Goal: Task Accomplishment & Management: Use online tool/utility

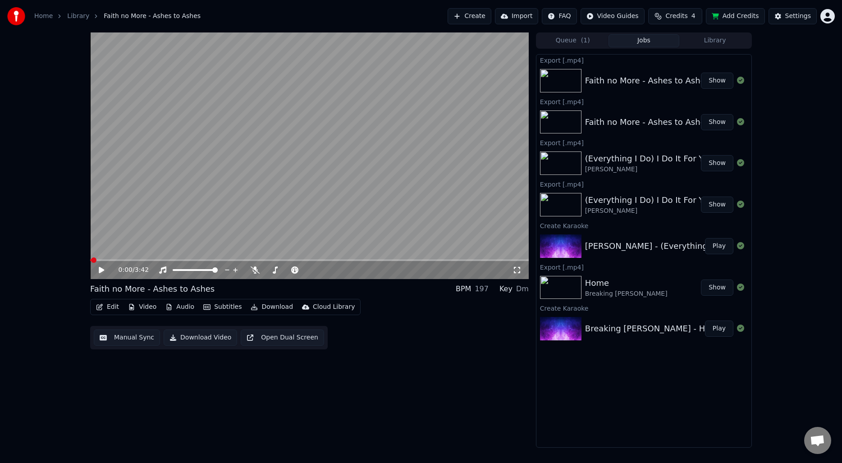
click at [703, 40] on button "Library" at bounding box center [715, 40] width 71 height 13
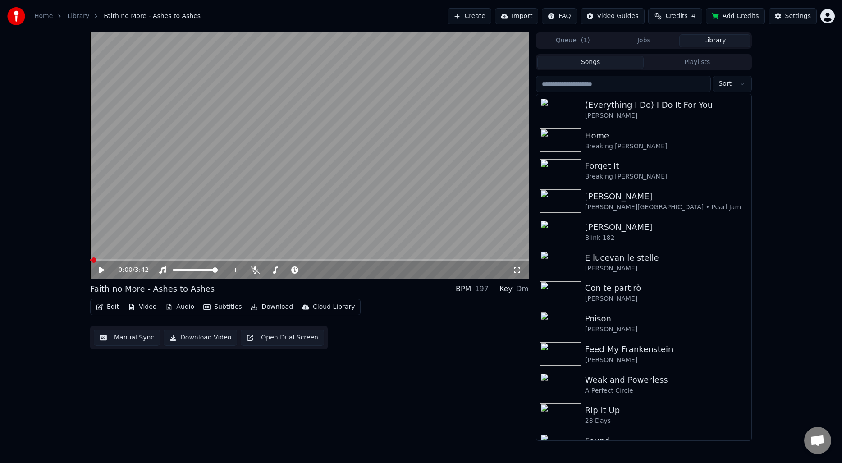
click at [474, 363] on div "0:00 / 3:42 Faith no More - Ashes to Ashes BPM 197 Key Dm Edit Video Audio Subt…" at bounding box center [309, 236] width 439 height 409
click at [591, 64] on button "Songs" at bounding box center [591, 62] width 107 height 13
click at [801, 146] on div "0:00 / 3:42 Faith no More - Ashes to Ashes BPM 197 Key Dm Edit Video Audio Subt…" at bounding box center [421, 236] width 842 height 409
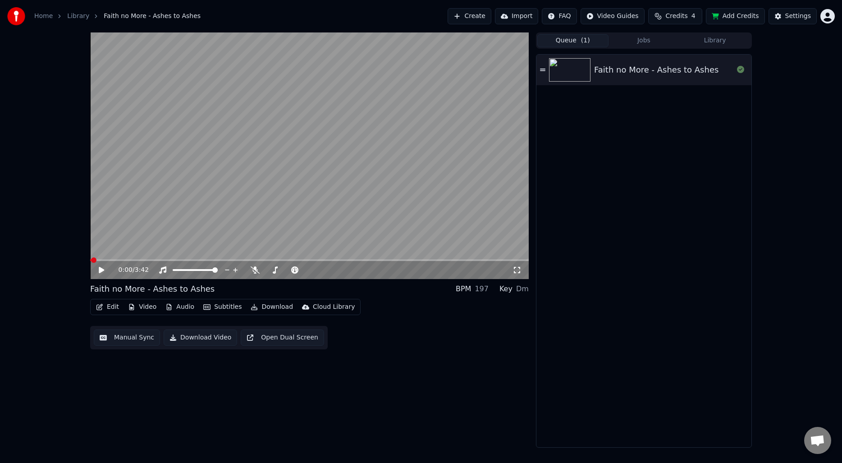
click at [596, 40] on button "Queue ( 1 )" at bounding box center [573, 40] width 71 height 13
click at [652, 42] on button "Jobs" at bounding box center [644, 40] width 71 height 13
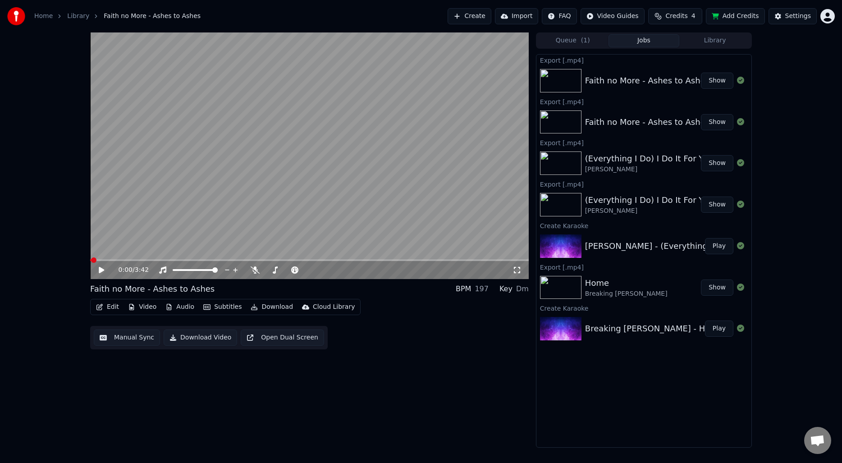
click at [803, 128] on div "0:00 / 3:42 Faith no More - Ashes to Ashes BPM 197 Key Dm Edit Video Audio Subt…" at bounding box center [421, 239] width 842 height 415
click at [717, 46] on button "Library" at bounding box center [715, 40] width 71 height 13
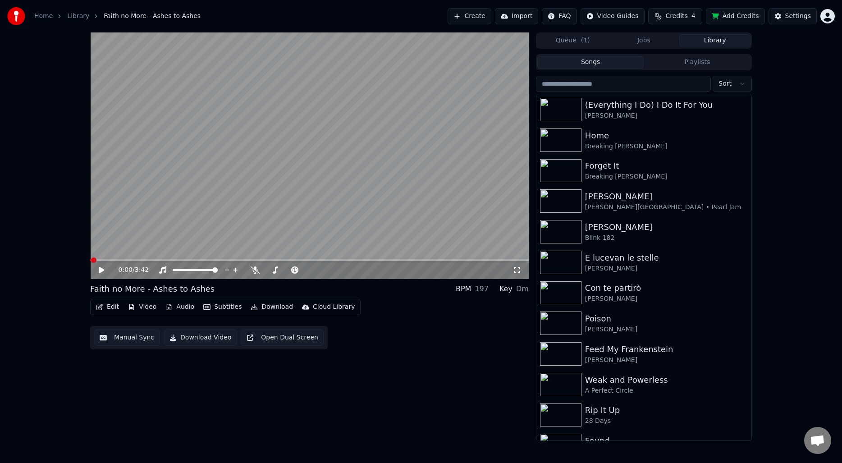
click at [429, 367] on div "0:00 / 3:42 Faith no More - Ashes to Ashes BPM 197 Key Dm Edit Video Audio Subt…" at bounding box center [309, 236] width 439 height 409
click at [316, 405] on div "0:00 / 3:42 Faith no More - Ashes to Ashes BPM 197 Key Dm Edit Video Audio Subt…" at bounding box center [309, 236] width 439 height 409
click at [468, 17] on button "Create" at bounding box center [470, 16] width 44 height 16
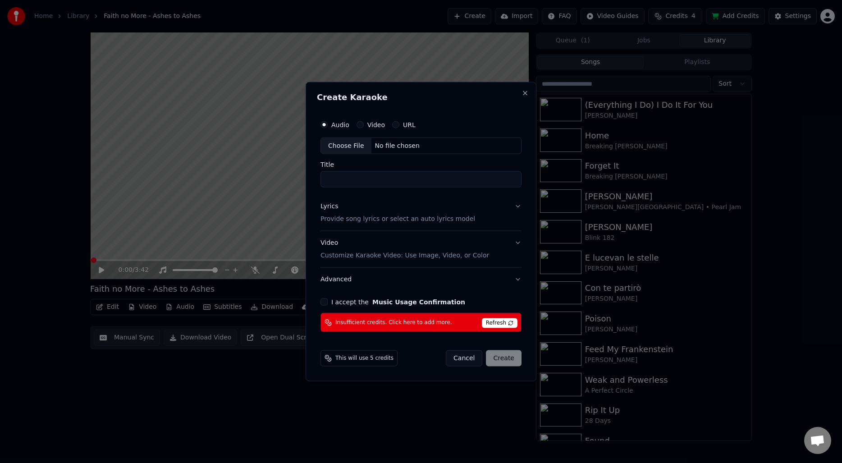
click at [357, 144] on div "Choose File" at bounding box center [346, 146] width 51 height 16
type input "**********"
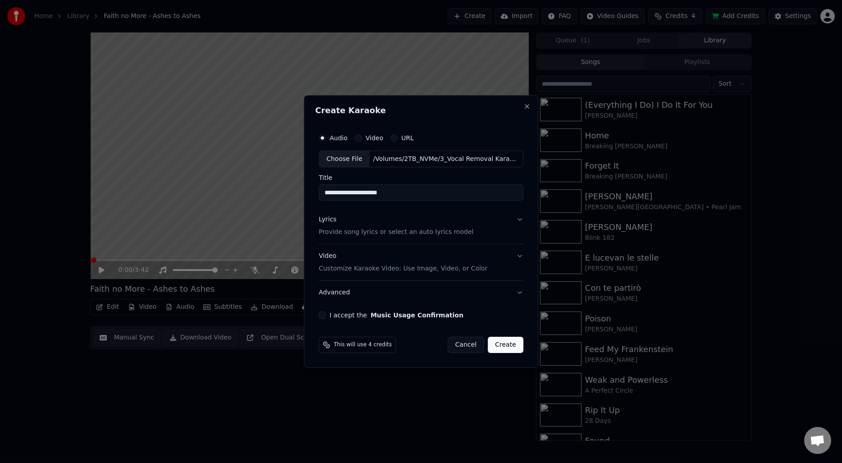
click at [373, 232] on p "Provide song lyrics or select an auto lyrics model" at bounding box center [396, 232] width 155 height 9
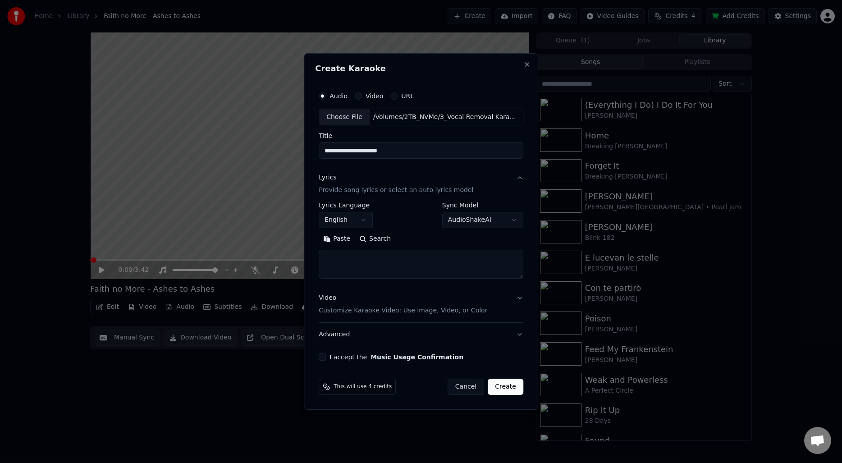
click at [378, 238] on button "Search" at bounding box center [375, 239] width 41 height 14
type textarea "**********"
click at [422, 237] on button "Expand" at bounding box center [416, 239] width 42 height 14
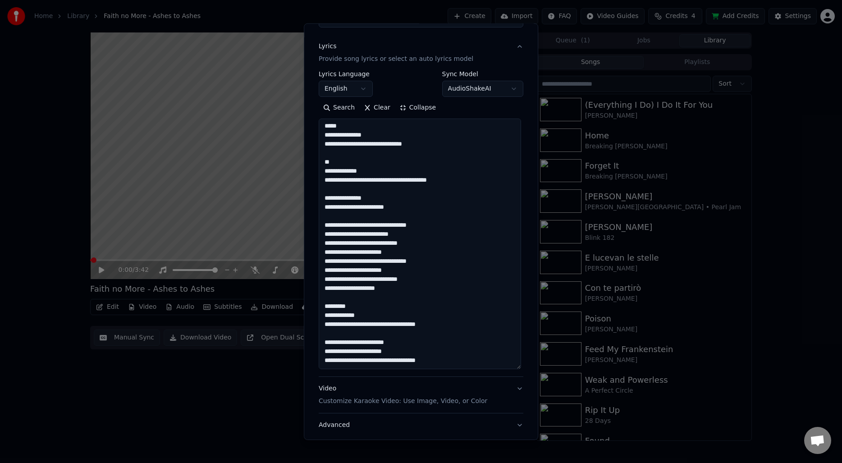
scroll to position [162, 0]
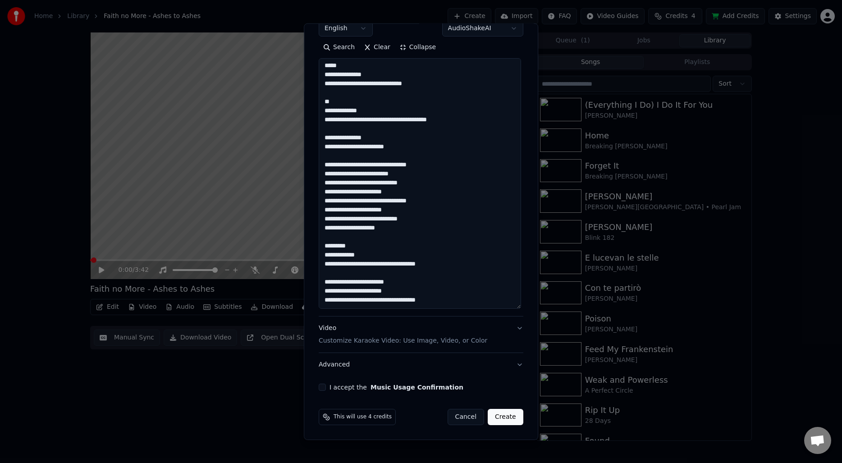
click at [322, 387] on button "I accept the Music Usage Confirmation" at bounding box center [322, 387] width 7 height 7
click at [501, 413] on button "Create" at bounding box center [506, 417] width 36 height 16
select select
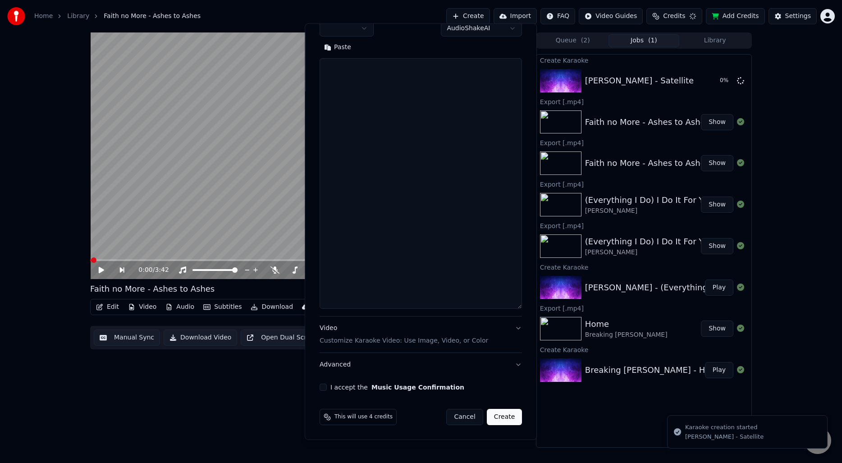
scroll to position [0, 0]
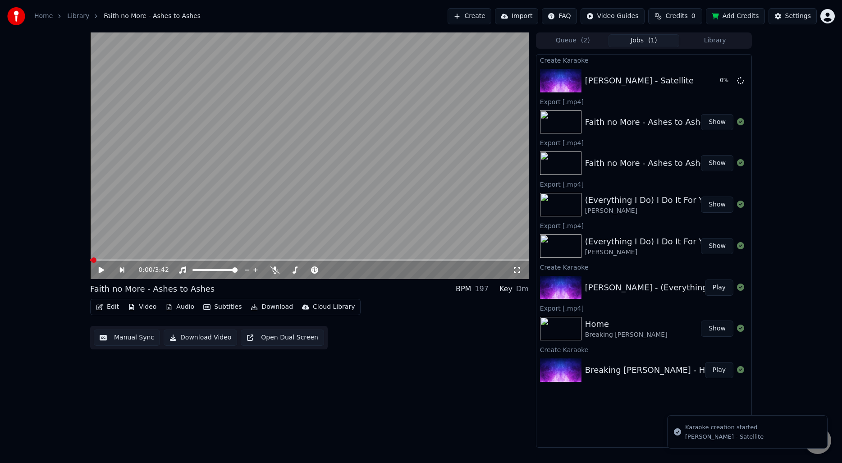
click at [568, 46] on button "Queue ( 2 )" at bounding box center [573, 40] width 71 height 13
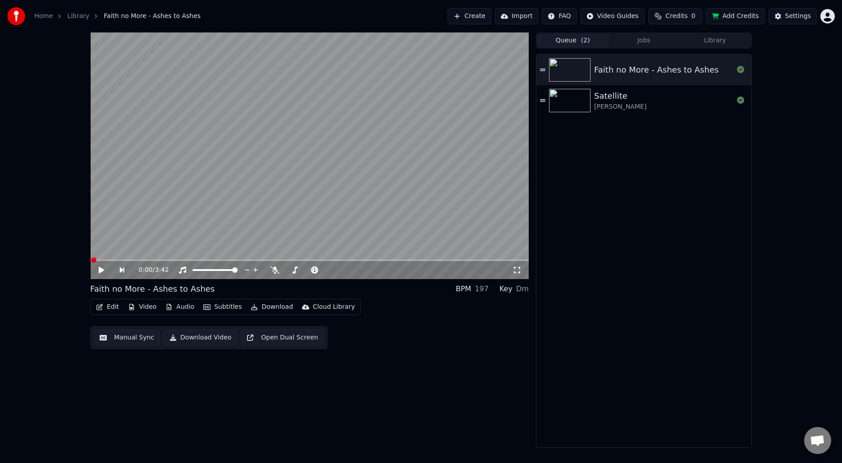
click at [623, 103] on div "[PERSON_NAME]" at bounding box center [620, 106] width 52 height 9
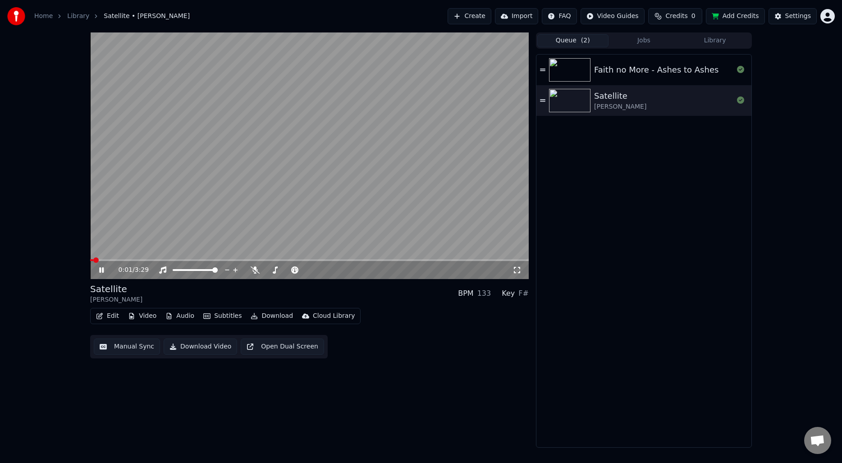
click at [128, 346] on button "Manual Sync" at bounding box center [127, 347] width 66 height 16
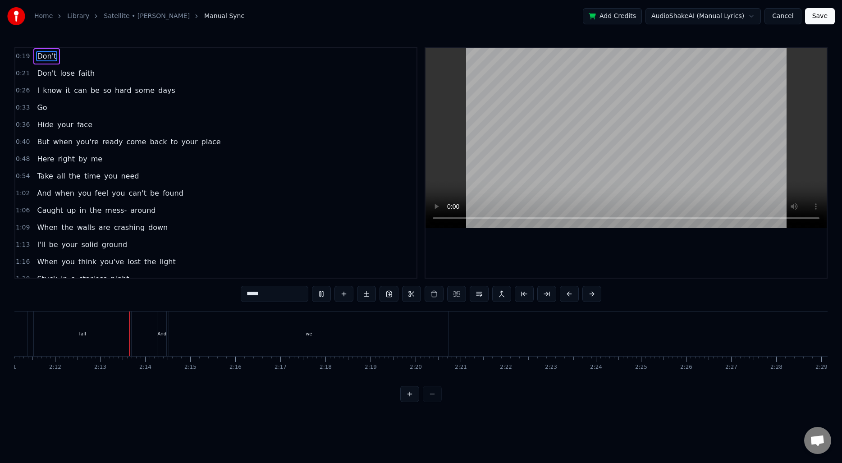
scroll to position [0, 5954]
click at [377, 314] on div "we" at bounding box center [268, 334] width 280 height 45
type input "**"
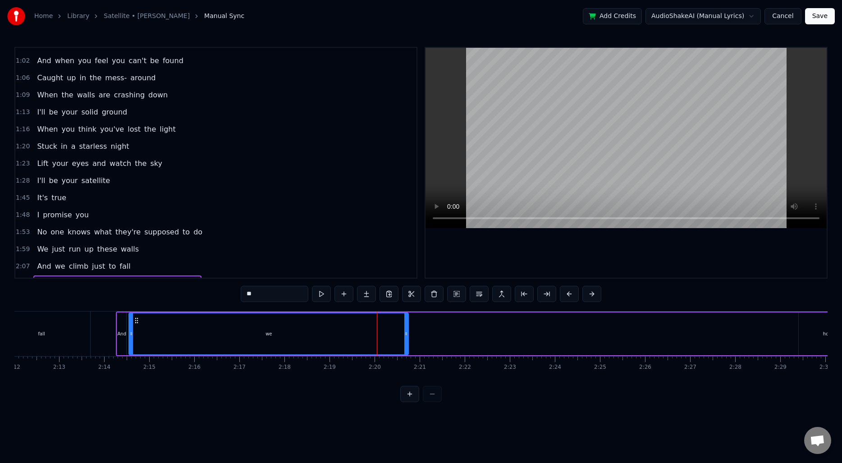
scroll to position [147, 0]
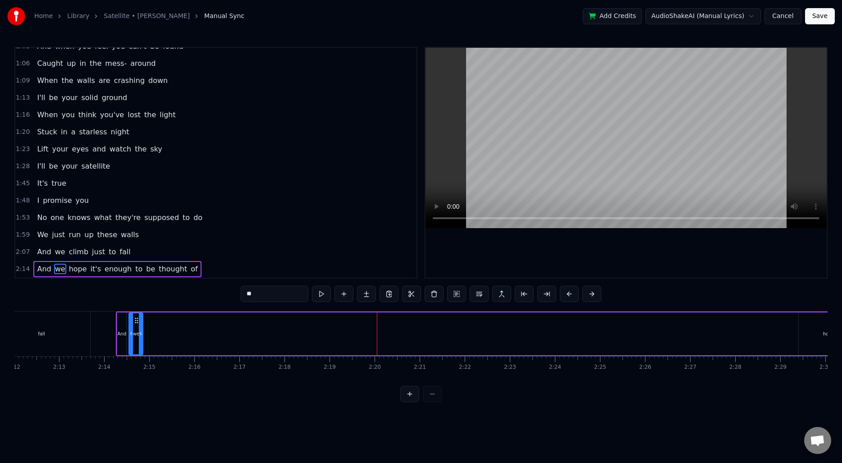
drag, startPoint x: 407, startPoint y: 326, endPoint x: 142, endPoint y: 322, distance: 265.7
click at [142, 322] on div at bounding box center [141, 333] width 4 height 41
drag, startPoint x: 806, startPoint y: 330, endPoint x: 363, endPoint y: 331, distance: 442.4
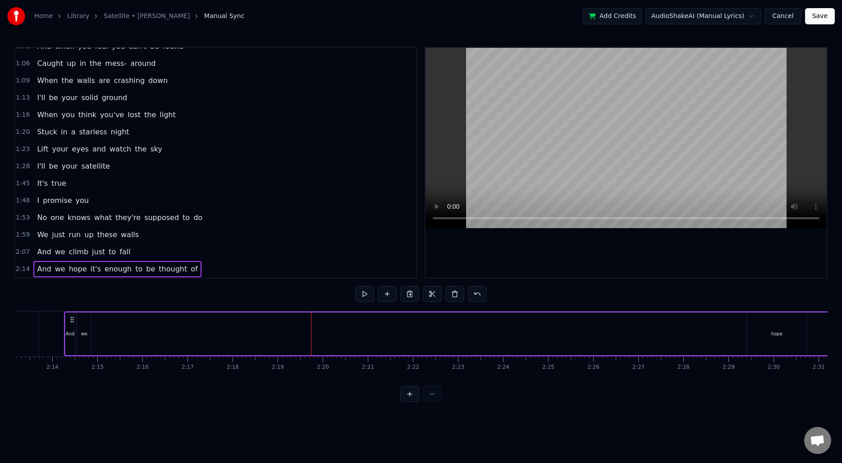
scroll to position [0, 6022]
drag, startPoint x: 743, startPoint y: 326, endPoint x: 538, endPoint y: 335, distance: 205.0
click at [739, 325] on div "hope" at bounding box center [761, 334] width 60 height 43
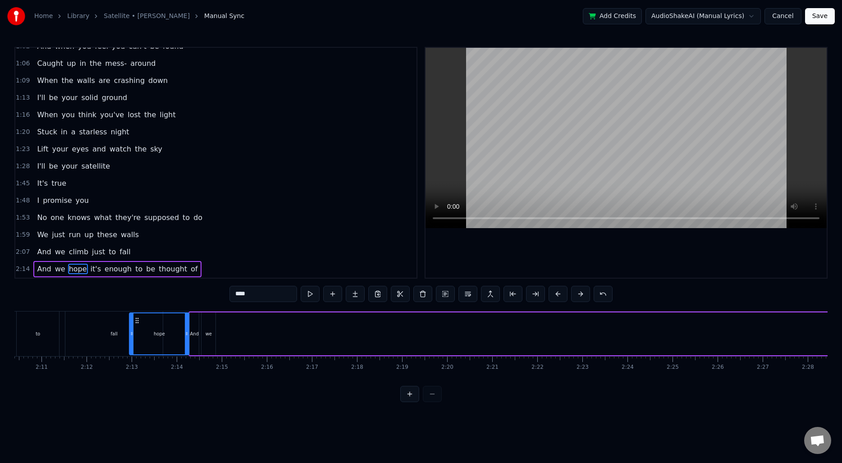
scroll to position [0, 5874]
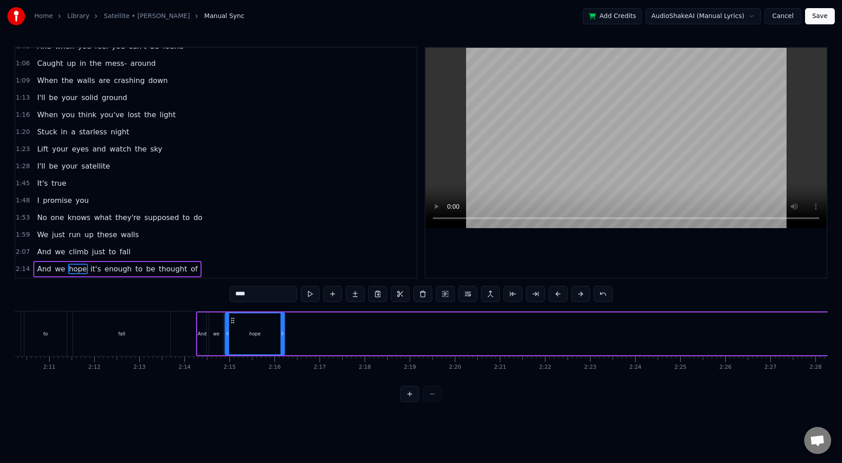
drag, startPoint x: 741, startPoint y: 323, endPoint x: 236, endPoint y: 334, distance: 505.7
click at [236, 334] on div "hope" at bounding box center [255, 333] width 59 height 41
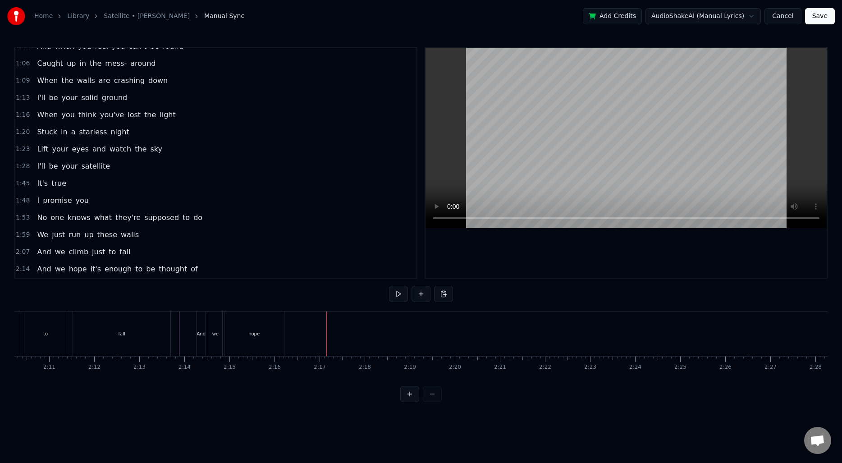
click at [250, 338] on div "hope" at bounding box center [255, 334] width 60 height 45
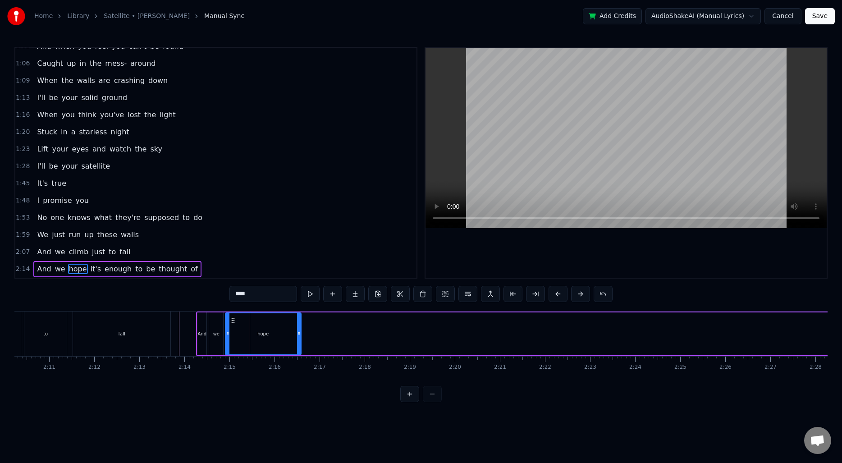
drag, startPoint x: 282, startPoint y: 333, endPoint x: 298, endPoint y: 333, distance: 16.2
click at [298, 334] on circle at bounding box center [298, 334] width 0 height 0
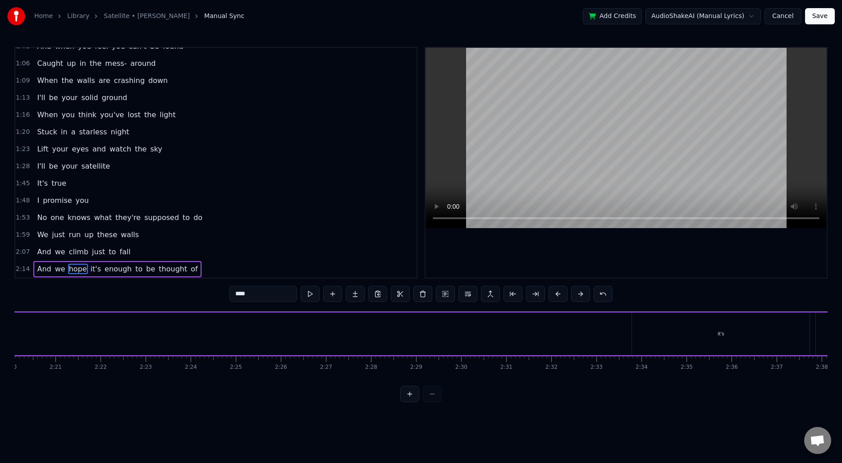
scroll to position [0, 6351]
click at [656, 332] on div "it's" at bounding box center [688, 334] width 178 height 43
type input "****"
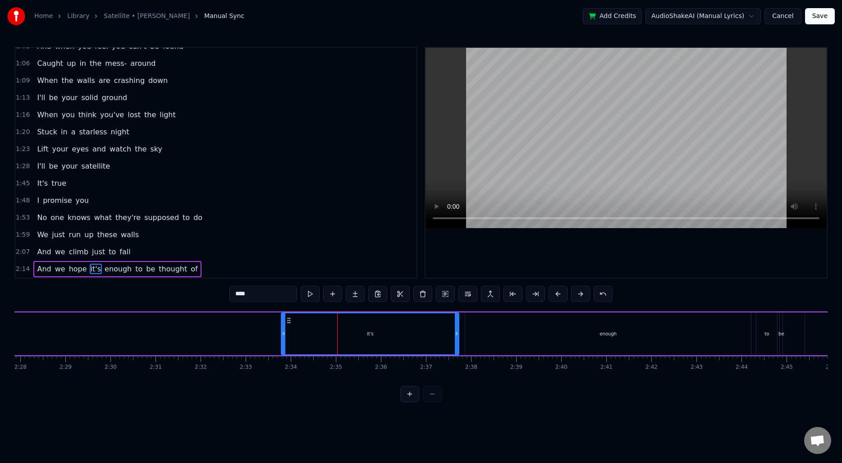
scroll to position [0, 6676]
drag, startPoint x: 259, startPoint y: 328, endPoint x: 392, endPoint y: 330, distance: 133.1
click at [392, 330] on div "And we hope it's enough to be thought of" at bounding box center [335, 334] width 1882 height 45
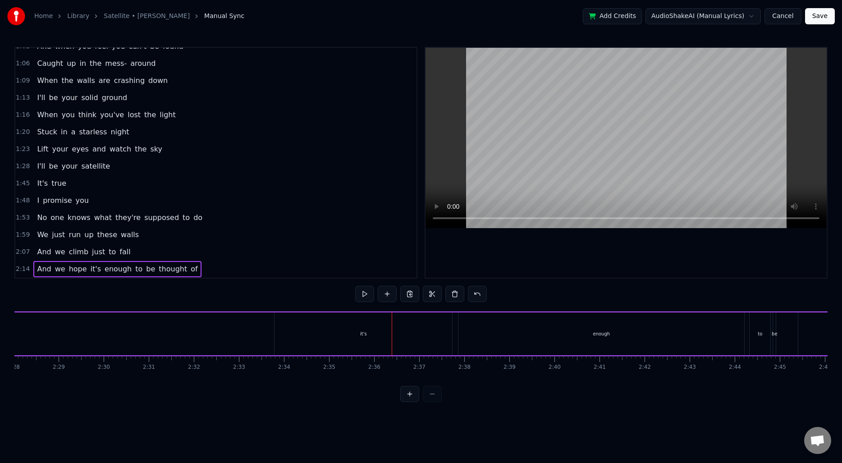
click at [533, 334] on div "enough" at bounding box center [602, 334] width 286 height 43
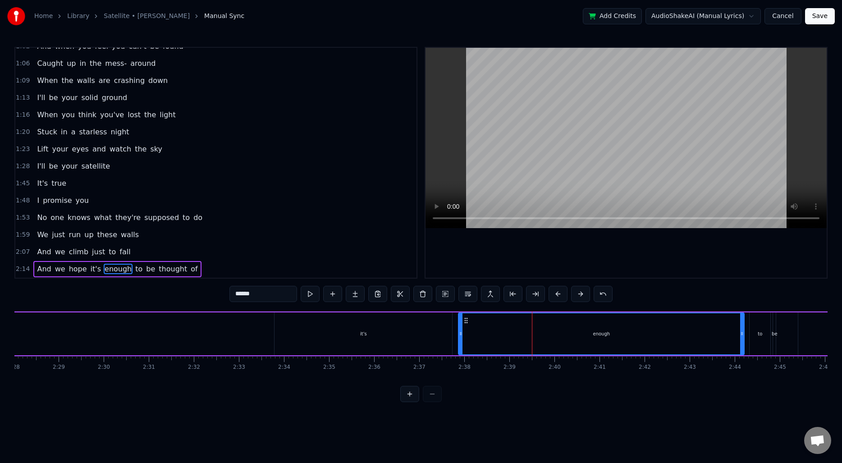
click at [375, 338] on div "it's" at bounding box center [364, 334] width 178 height 43
type input "****"
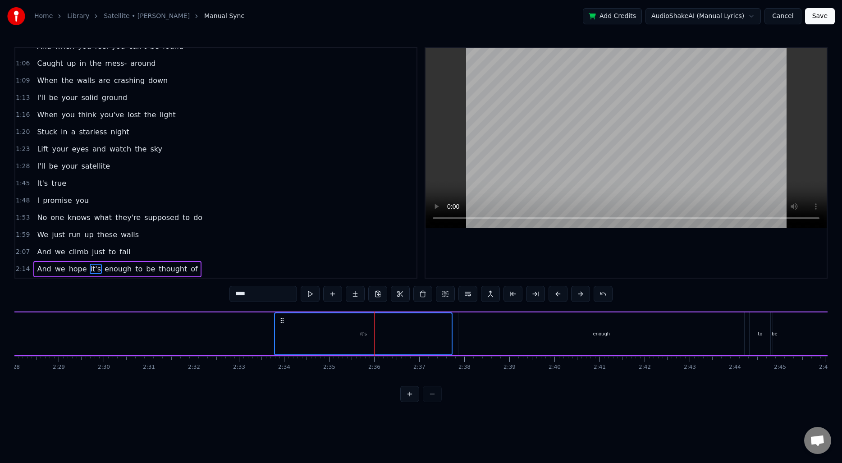
click at [541, 327] on div "enough" at bounding box center [602, 334] width 286 height 43
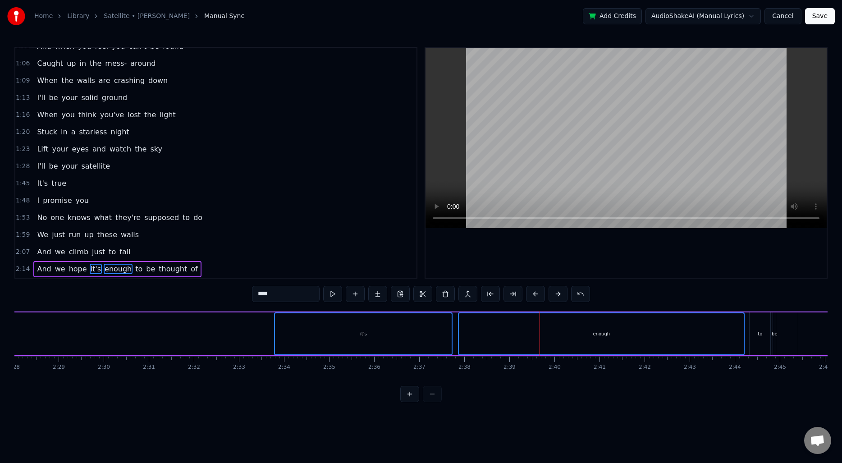
click at [765, 335] on div "to" at bounding box center [760, 334] width 21 height 43
click at [774, 334] on div "be" at bounding box center [775, 334] width 6 height 7
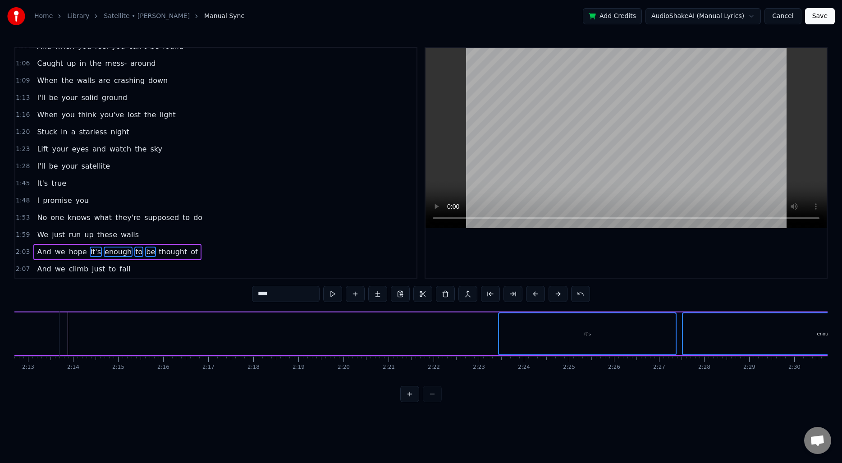
scroll to position [0, 5953]
drag, startPoint x: 541, startPoint y: 335, endPoint x: 377, endPoint y: 325, distance: 164.5
click at [377, 325] on div "And we hope it's enough to be thought of" at bounding box center [591, 334] width 1882 height 45
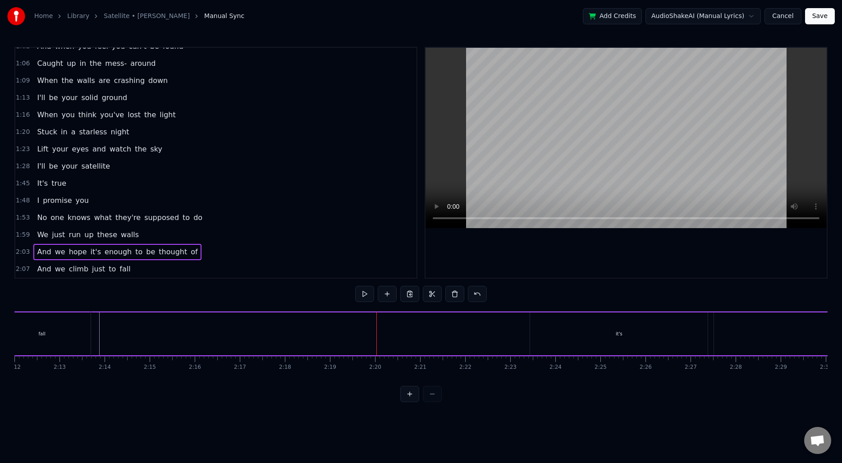
drag, startPoint x: 562, startPoint y: 323, endPoint x: 506, endPoint y: 322, distance: 55.9
click at [506, 322] on div "And we hope it's enough to be thought of" at bounding box center [591, 334] width 1882 height 45
click at [574, 330] on div "it's" at bounding box center [619, 334] width 178 height 43
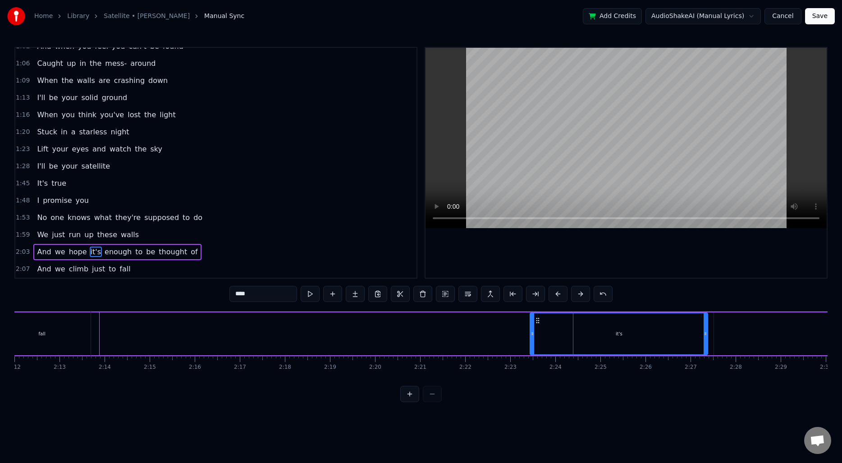
drag, startPoint x: 558, startPoint y: 323, endPoint x: 419, endPoint y: 316, distance: 139.1
click at [419, 316] on div "And we hope it's enough to be thought of" at bounding box center [591, 334] width 1882 height 45
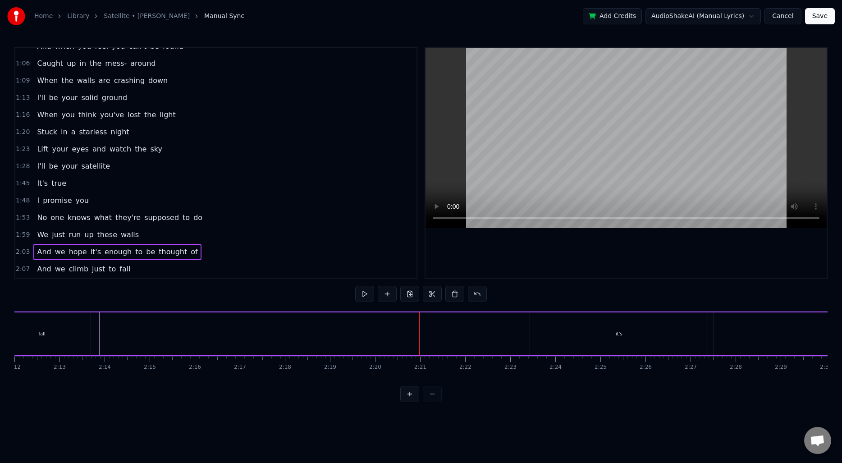
click at [571, 344] on div "it's" at bounding box center [619, 334] width 178 height 43
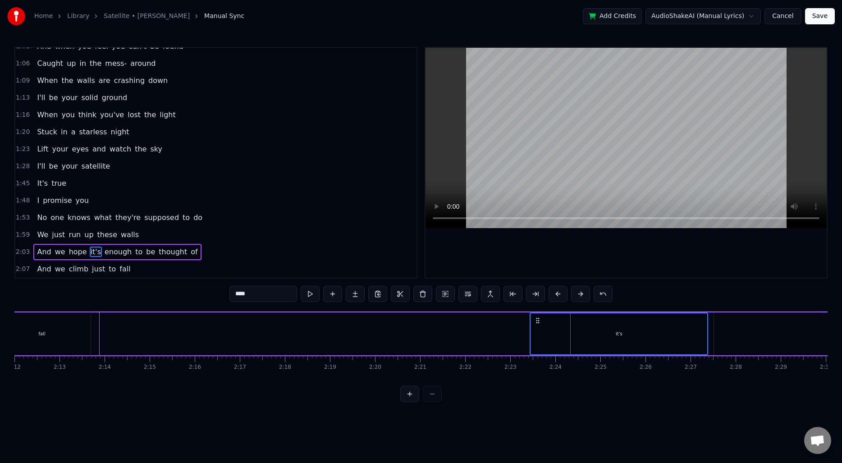
click at [729, 331] on div "enough" at bounding box center [857, 334] width 286 height 43
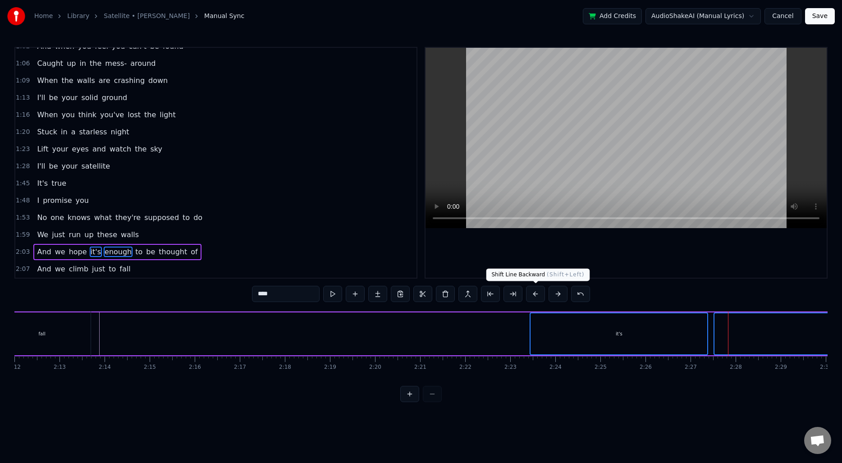
click at [538, 296] on button at bounding box center [535, 294] width 19 height 16
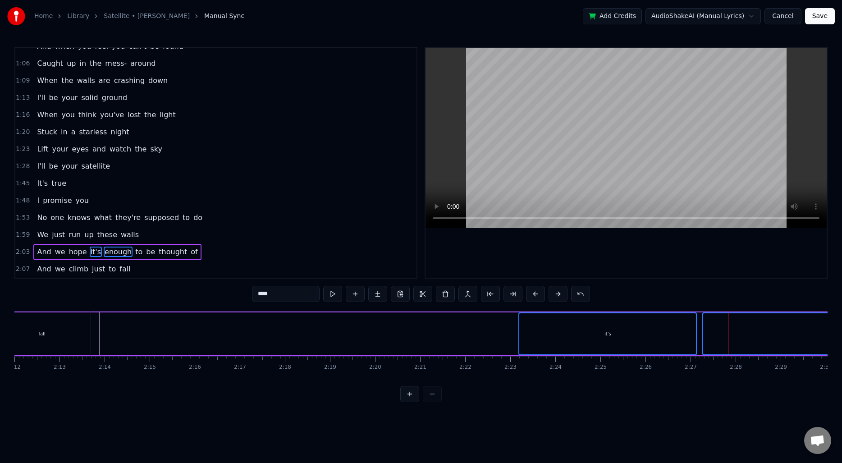
click at [538, 296] on button at bounding box center [535, 294] width 19 height 16
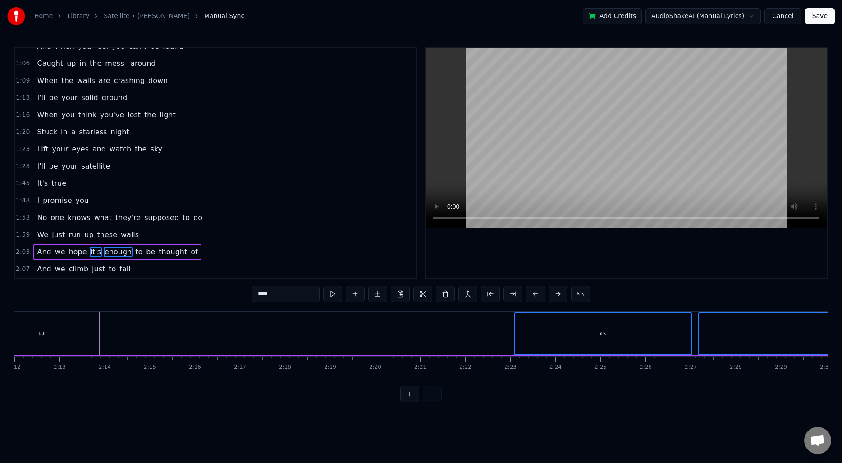
click at [538, 296] on button at bounding box center [535, 294] width 19 height 16
click at [400, 321] on div "And we hope it's enough to be thought of" at bounding box center [566, 334] width 1882 height 45
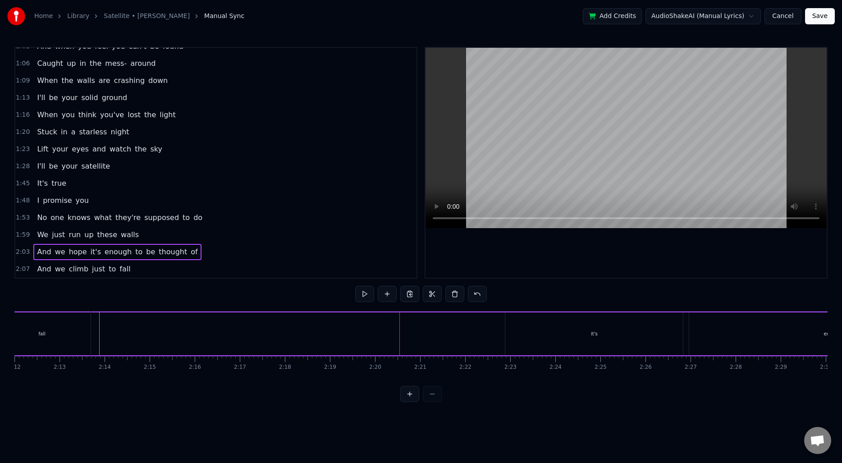
click at [513, 335] on div "it's" at bounding box center [595, 334] width 178 height 43
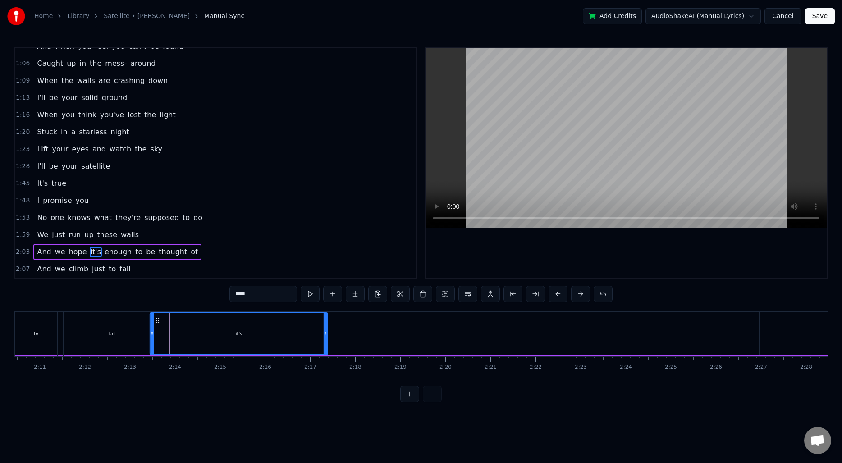
scroll to position [0, 5879]
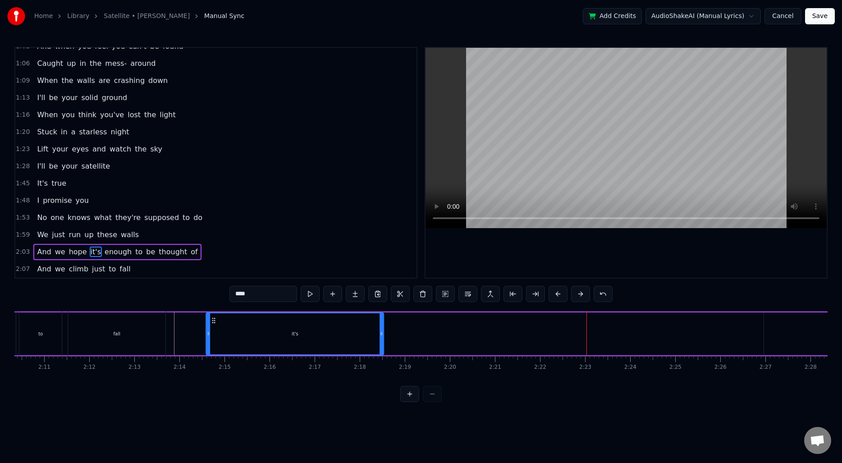
drag, startPoint x: 516, startPoint y: 321, endPoint x: 216, endPoint y: 326, distance: 299.5
click at [216, 326] on div "it's" at bounding box center [295, 333] width 177 height 41
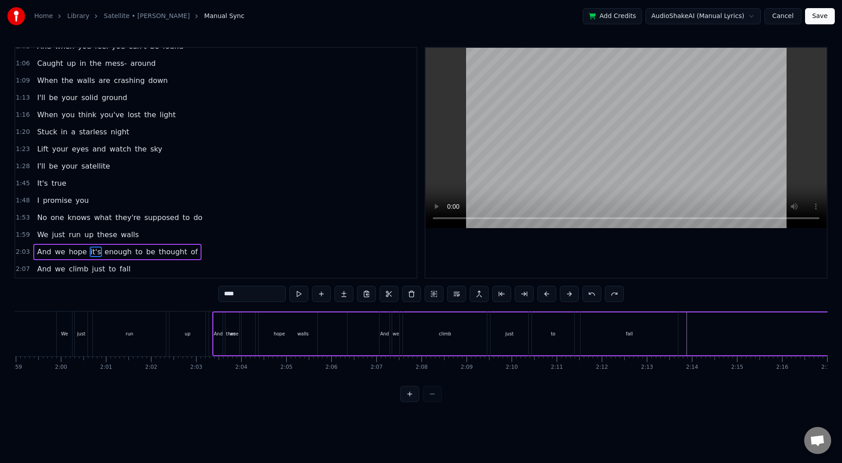
scroll to position [0, 5357]
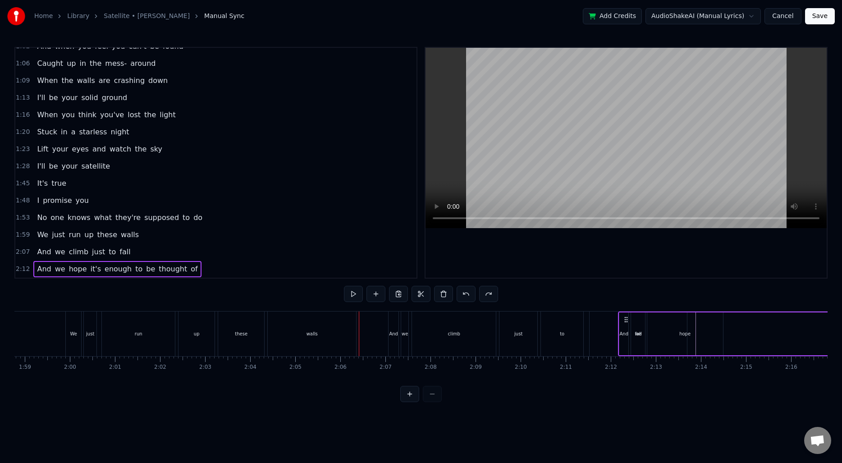
click at [786, 17] on button "Cancel" at bounding box center [783, 16] width 37 height 16
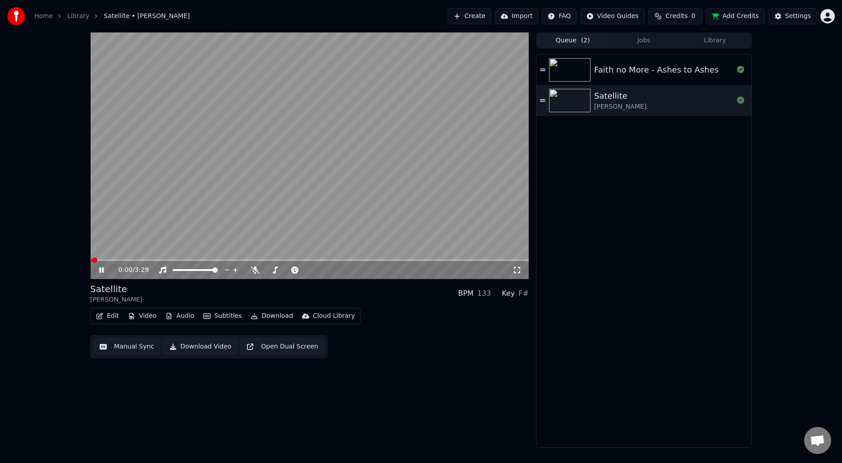
click at [130, 350] on button "Manual Sync" at bounding box center [127, 347] width 66 height 16
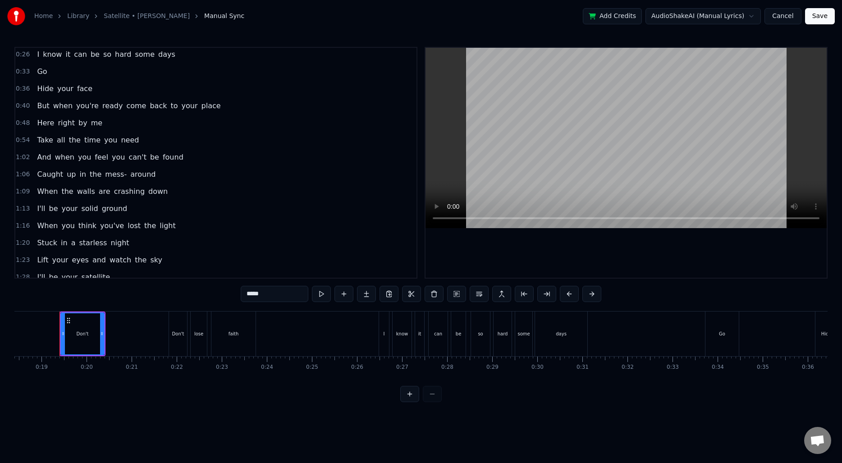
scroll to position [70, 0]
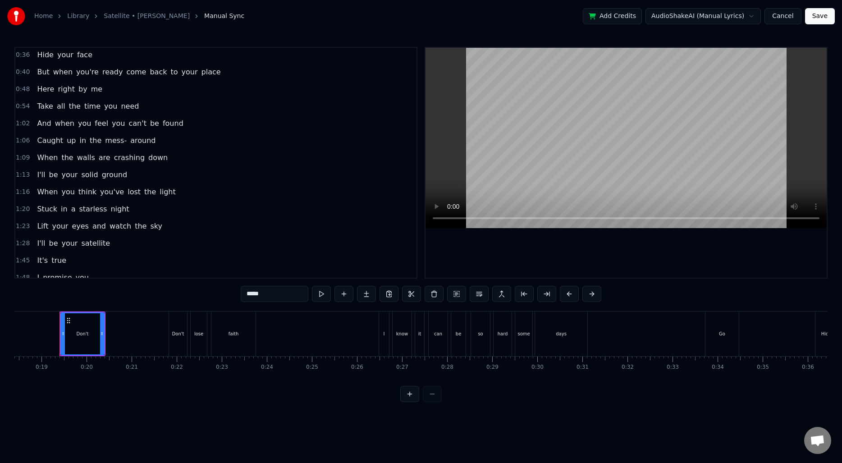
click at [25, 124] on span "1:02" at bounding box center [23, 123] width 14 height 9
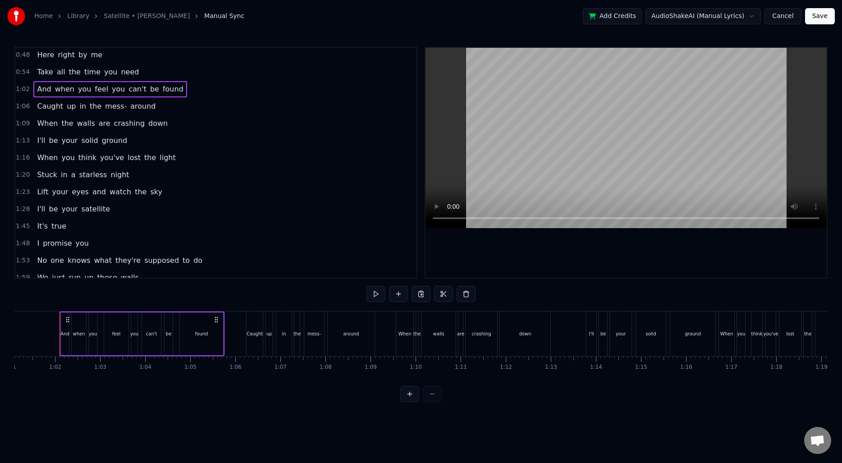
scroll to position [110, 0]
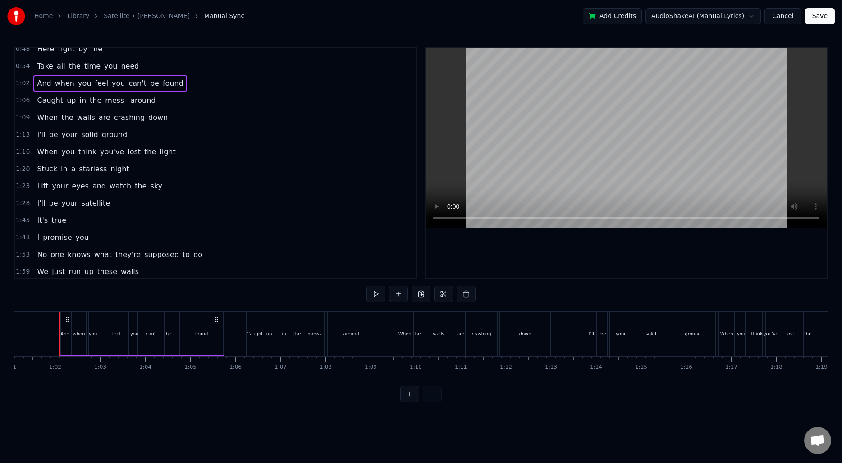
click at [19, 170] on span "1:20" at bounding box center [23, 169] width 14 height 9
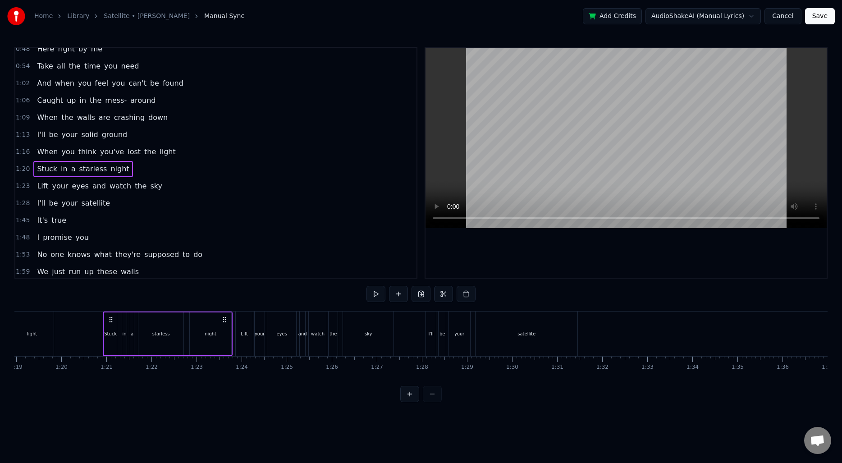
scroll to position [0, 3604]
click at [23, 191] on div "1:23 Lift your eyes and watch the sky" at bounding box center [215, 186] width 401 height 17
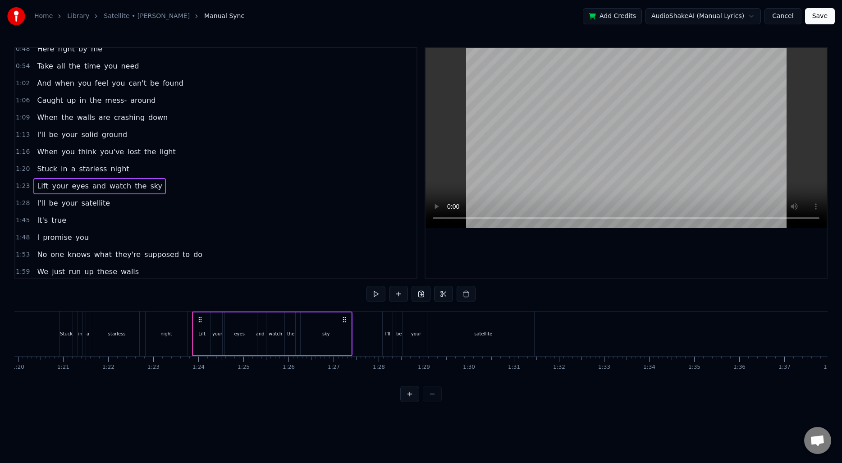
click at [21, 204] on span "1:28" at bounding box center [23, 203] width 14 height 9
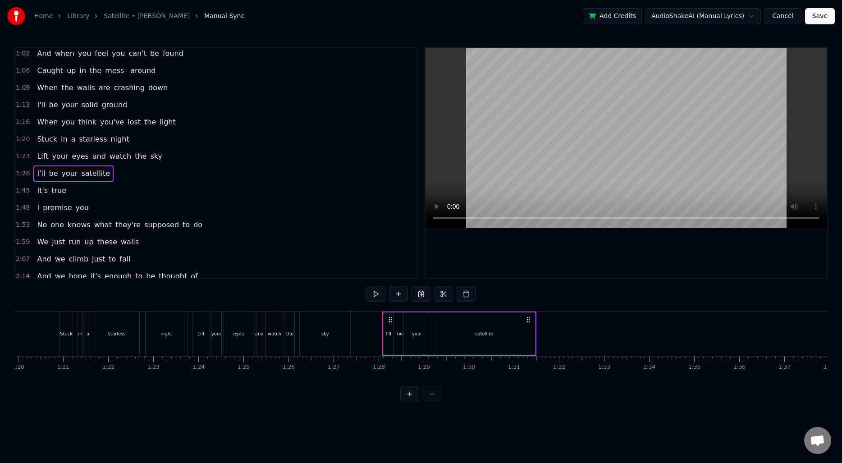
scroll to position [147, 0]
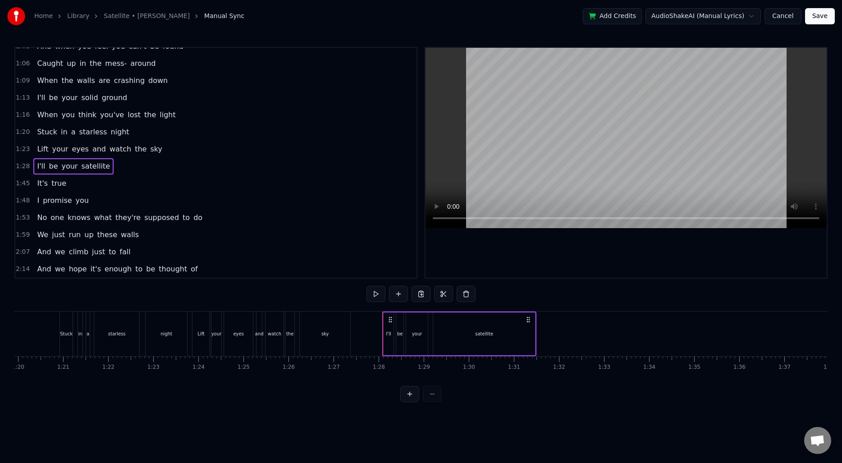
click at [19, 188] on span "1:45" at bounding box center [23, 183] width 14 height 9
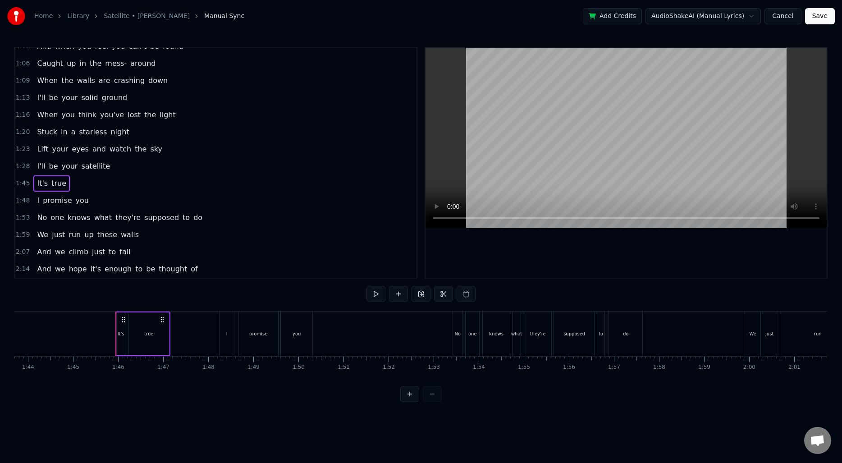
scroll to position [0, 4733]
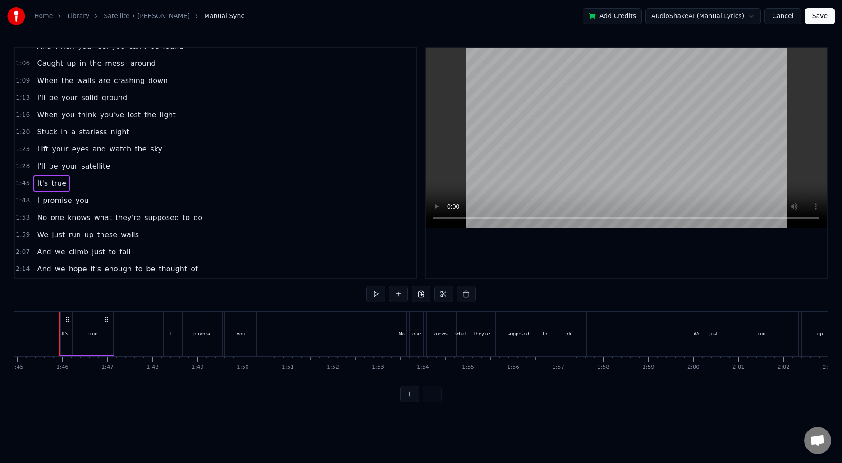
click at [24, 216] on span "1:53" at bounding box center [23, 217] width 14 height 9
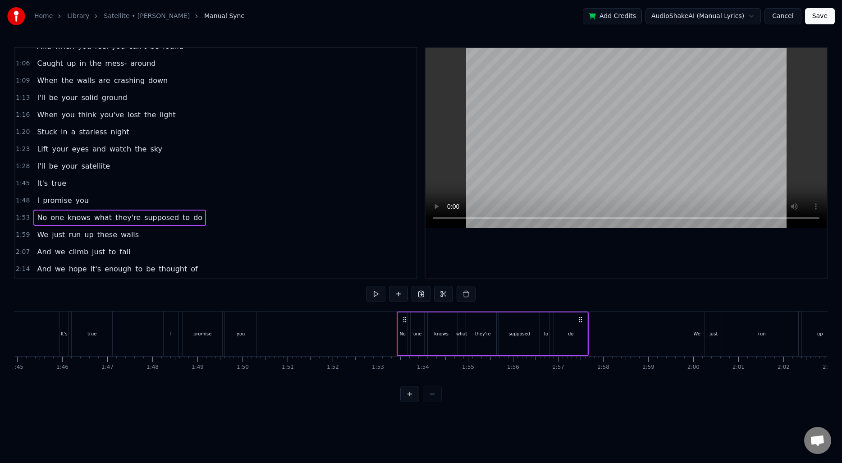
click at [25, 233] on span "1:59" at bounding box center [23, 234] width 14 height 9
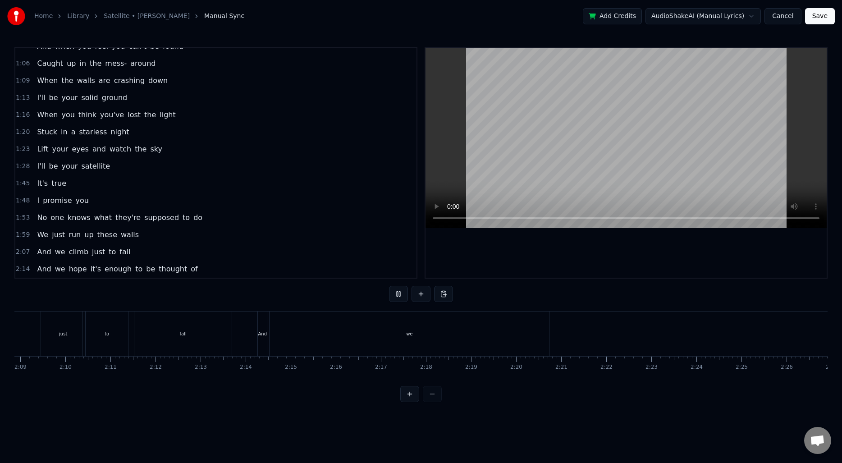
scroll to position [0, 5842]
click at [420, 335] on div "we" at bounding box center [380, 334] width 280 height 45
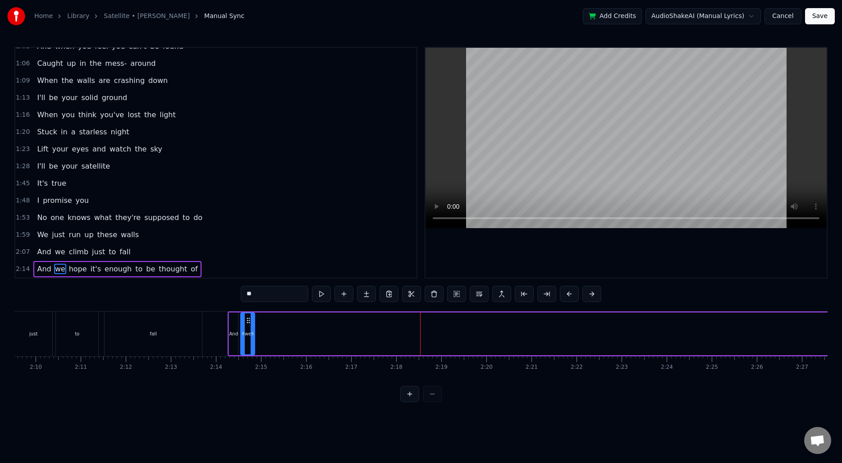
drag, startPoint x: 519, startPoint y: 333, endPoint x: 253, endPoint y: 331, distance: 265.7
click at [253, 331] on icon at bounding box center [253, 333] width 4 height 7
click at [431, 401] on div at bounding box center [420, 394] width 41 height 16
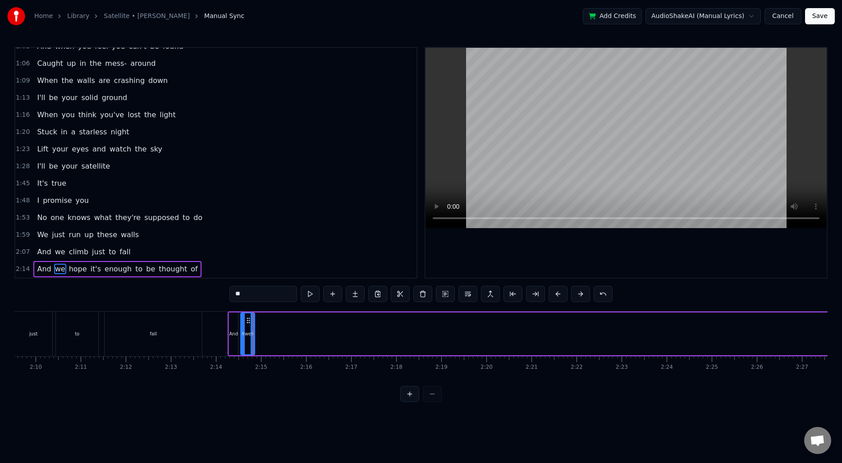
click at [431, 401] on div at bounding box center [420, 394] width 41 height 16
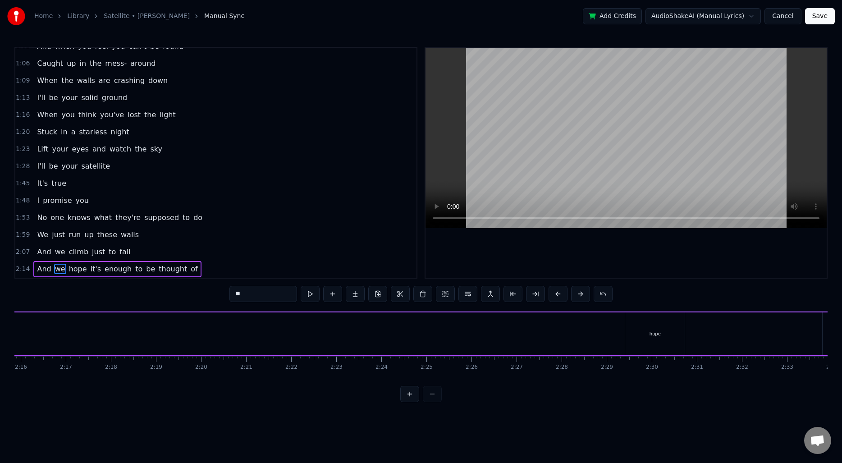
scroll to position [0, 6153]
click at [600, 332] on div "hope" at bounding box center [630, 334] width 60 height 43
type input "****"
drag, startPoint x: 608, startPoint y: 320, endPoint x: 114, endPoint y: 329, distance: 493.9
click at [160, 329] on div "hope" at bounding box center [189, 333] width 59 height 41
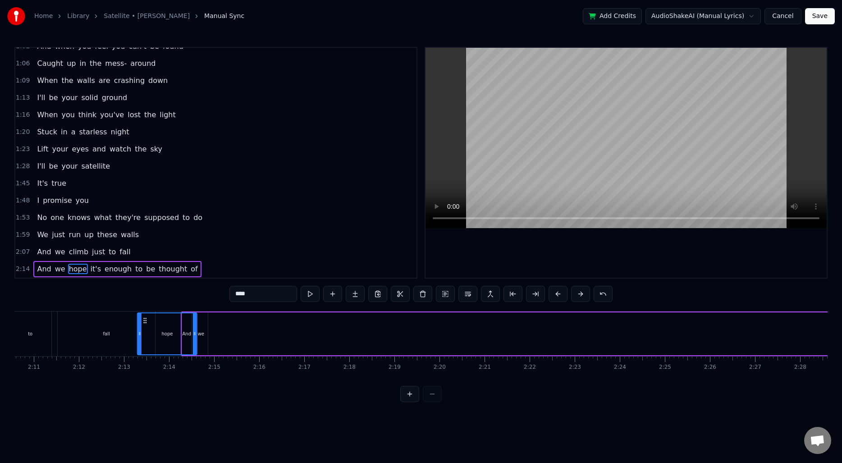
scroll to position [0, 5874]
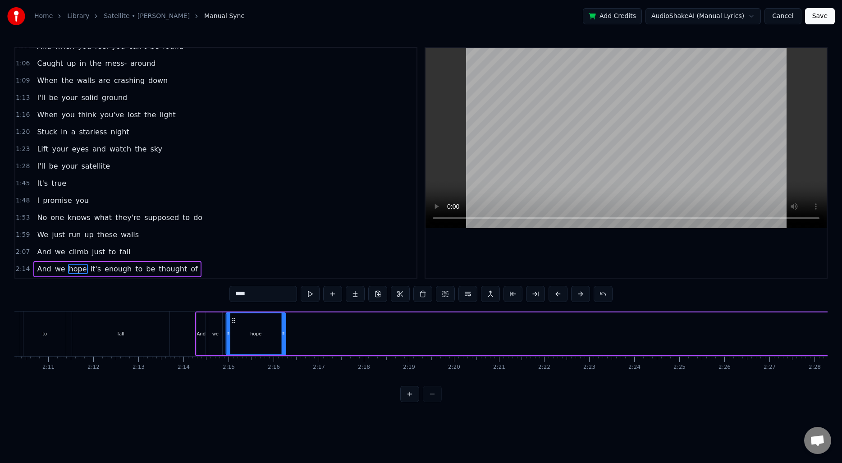
drag, startPoint x: 116, startPoint y: 320, endPoint x: 234, endPoint y: 336, distance: 119.2
click at [234, 336] on div "hope" at bounding box center [256, 333] width 59 height 41
drag, startPoint x: 283, startPoint y: 335, endPoint x: 301, endPoint y: 335, distance: 18.0
click at [301, 335] on icon at bounding box center [301, 333] width 4 height 7
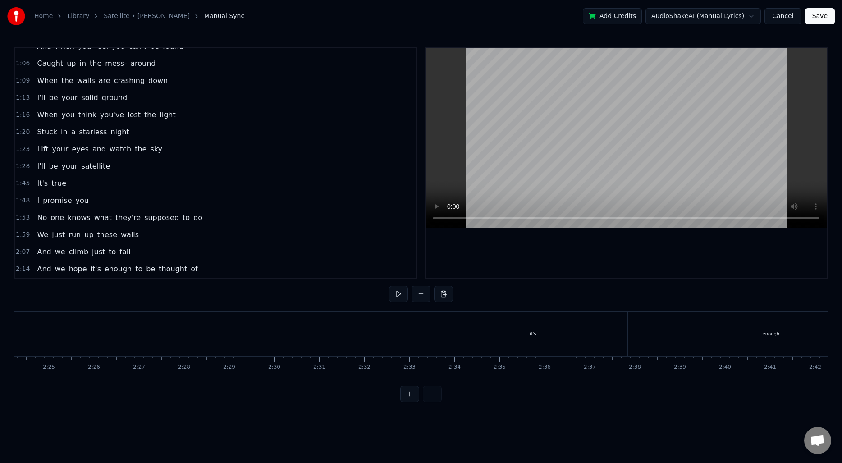
scroll to position [0, 6545]
click at [456, 329] on div "it's" at bounding box center [494, 334] width 178 height 45
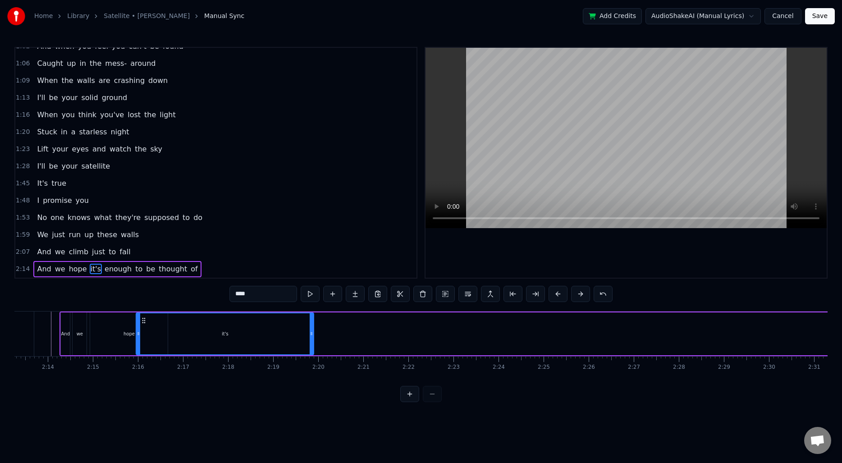
scroll to position [0, 6001]
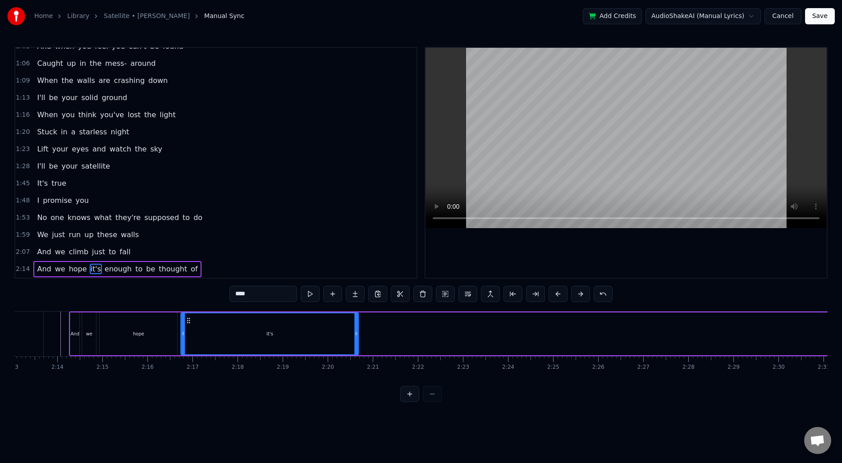
drag, startPoint x: 413, startPoint y: 321, endPoint x: 188, endPoint y: 338, distance: 225.7
click at [188, 338] on div "it's" at bounding box center [270, 333] width 177 height 41
drag, startPoint x: 356, startPoint y: 333, endPoint x: 226, endPoint y: 332, distance: 130.3
click at [226, 332] on icon at bounding box center [227, 333] width 4 height 7
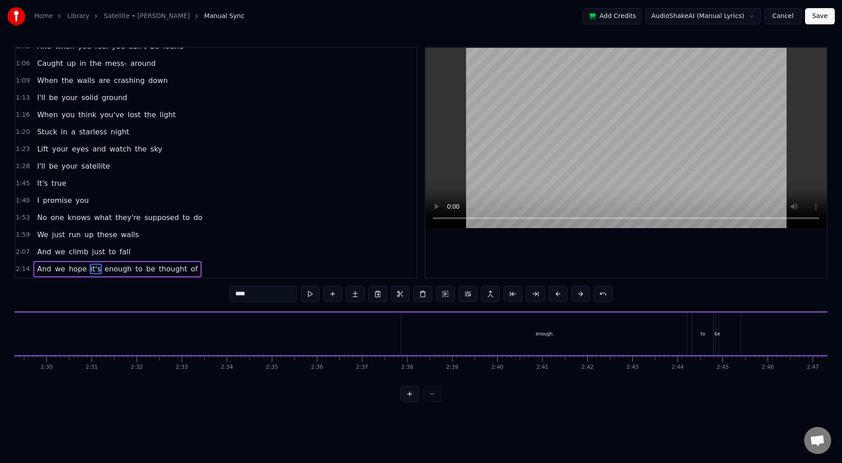
scroll to position [0, 6739]
click at [453, 328] on div "enough" at bounding box center [539, 334] width 286 height 43
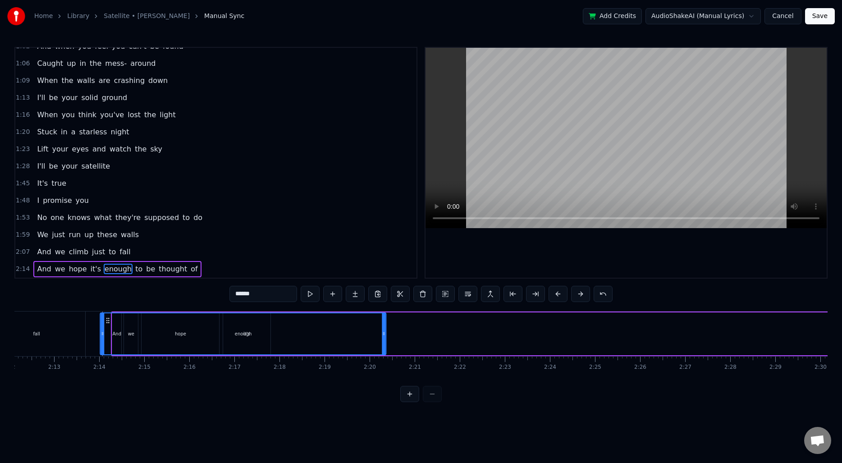
scroll to position [0, 5956]
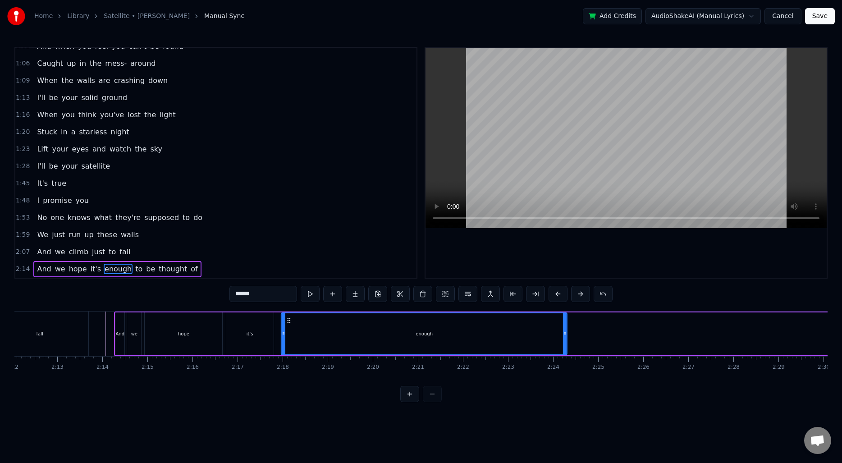
drag, startPoint x: 404, startPoint y: 319, endPoint x: 290, endPoint y: 345, distance: 117.0
click at [290, 345] on div "enough" at bounding box center [424, 333] width 285 height 41
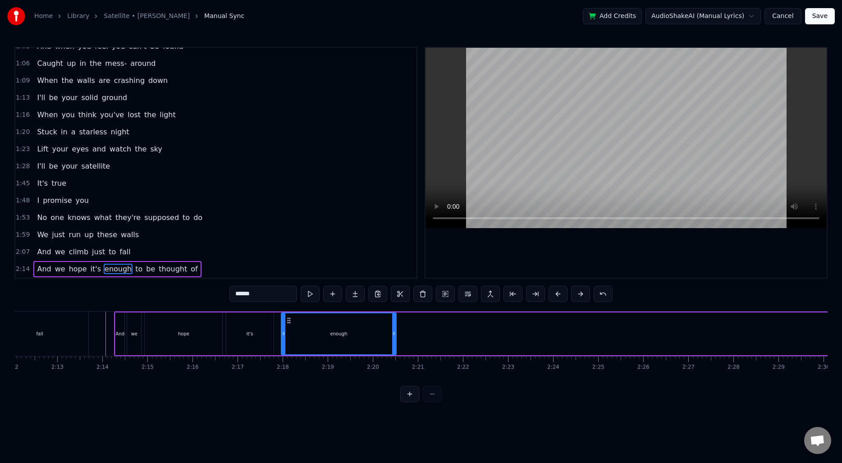
drag, startPoint x: 566, startPoint y: 327, endPoint x: 395, endPoint y: 330, distance: 171.4
click at [395, 330] on div at bounding box center [394, 333] width 4 height 41
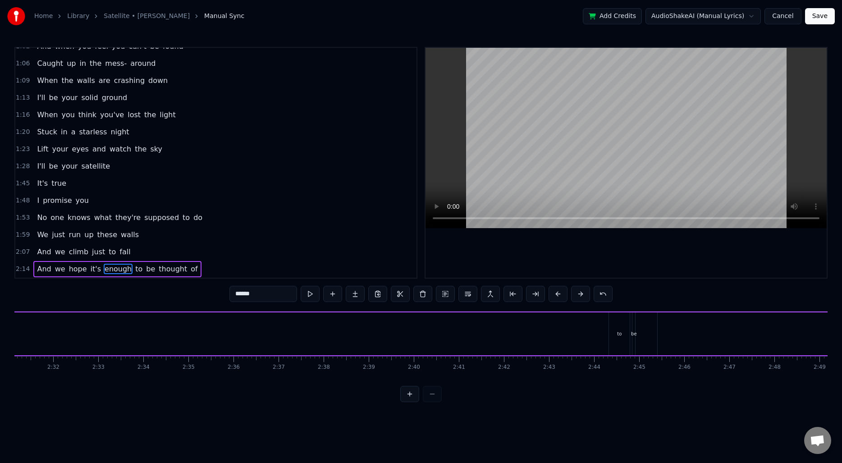
scroll to position [0, 7045]
click at [394, 334] on div "to" at bounding box center [391, 334] width 21 height 43
drag, startPoint x: 389, startPoint y: 322, endPoint x: 194, endPoint y: 346, distance: 195.9
click at [194, 346] on div "to" at bounding box center [197, 333] width 20 height 41
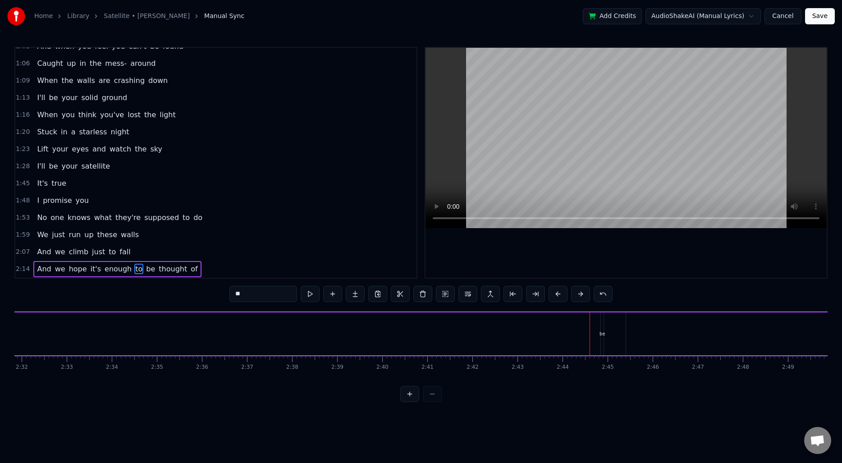
scroll to position [0, 6949]
click at [502, 336] on div "be" at bounding box center [502, 334] width 6 height 7
type input "**"
drag, startPoint x: 503, startPoint y: 335, endPoint x: 513, endPoint y: 335, distance: 9.5
click at [513, 335] on div "And we hope it's enough to be thought of" at bounding box center [62, 334] width 1882 height 45
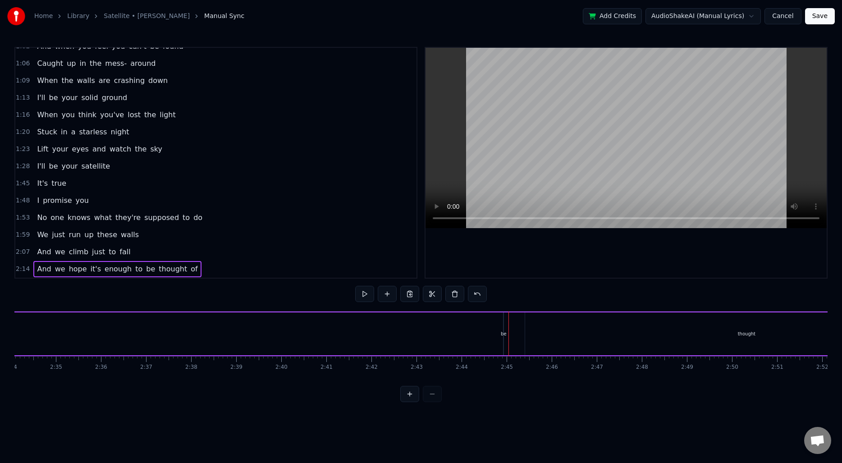
click at [501, 333] on div "And we hope it's enough to be thought of" at bounding box center [62, 334] width 1882 height 45
click at [505, 334] on div "be" at bounding box center [504, 334] width 6 height 7
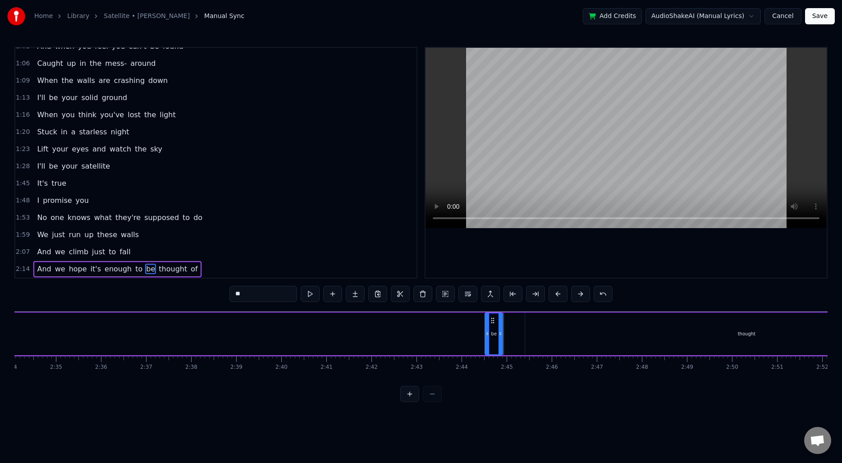
drag, startPoint x: 506, startPoint y: 333, endPoint x: 487, endPoint y: 333, distance: 18.9
click at [488, 334] on circle at bounding box center [488, 334] width 0 height 0
drag, startPoint x: 493, startPoint y: 321, endPoint x: 289, endPoint y: 361, distance: 207.3
click at [289, 361] on div "Don't Don't lose faith I know it can be so hard some days Go Hide your face But…" at bounding box center [421, 345] width 814 height 68
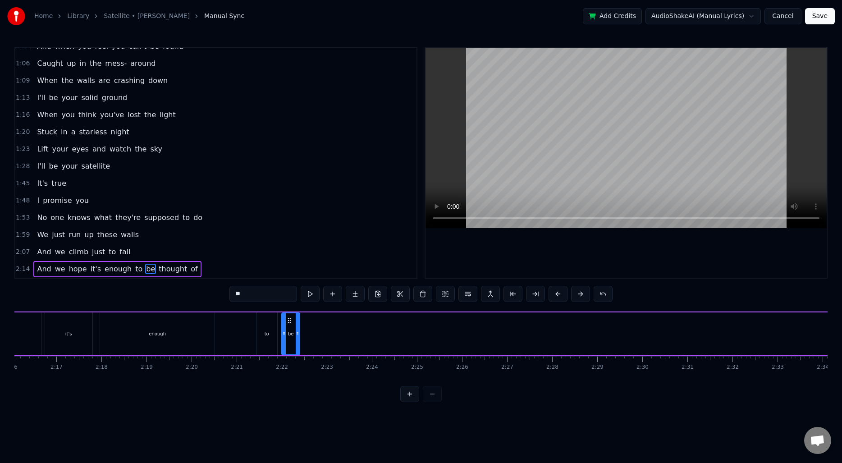
click at [266, 344] on div "to" at bounding box center [267, 334] width 21 height 43
type input "**"
drag, startPoint x: 275, startPoint y: 335, endPoint x: 264, endPoint y: 336, distance: 10.4
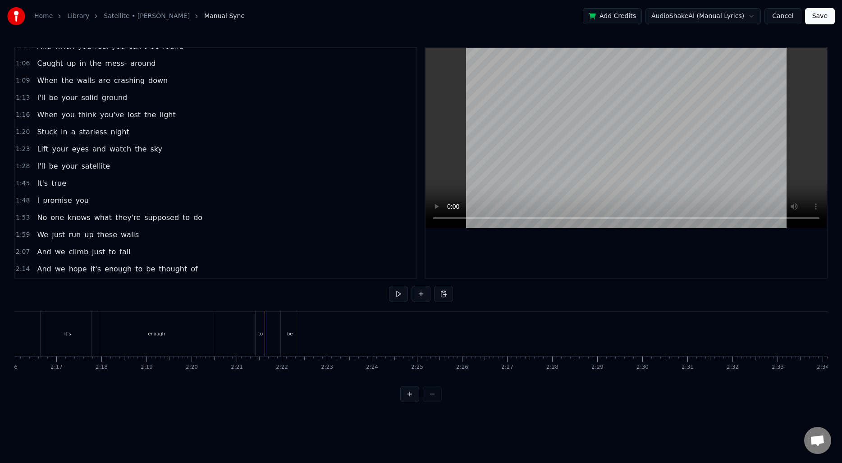
click at [258, 334] on div "to" at bounding box center [260, 334] width 5 height 7
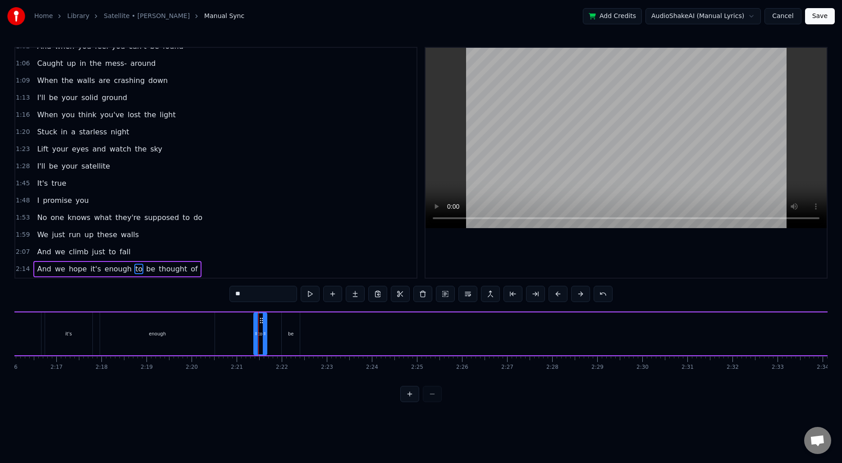
click at [254, 335] on icon at bounding box center [256, 333] width 4 height 7
click at [288, 332] on div "be" at bounding box center [291, 334] width 6 height 7
type input "**"
drag, startPoint x: 290, startPoint y: 322, endPoint x: 276, endPoint y: 322, distance: 14.0
click at [276, 322] on icon at bounding box center [275, 320] width 7 height 7
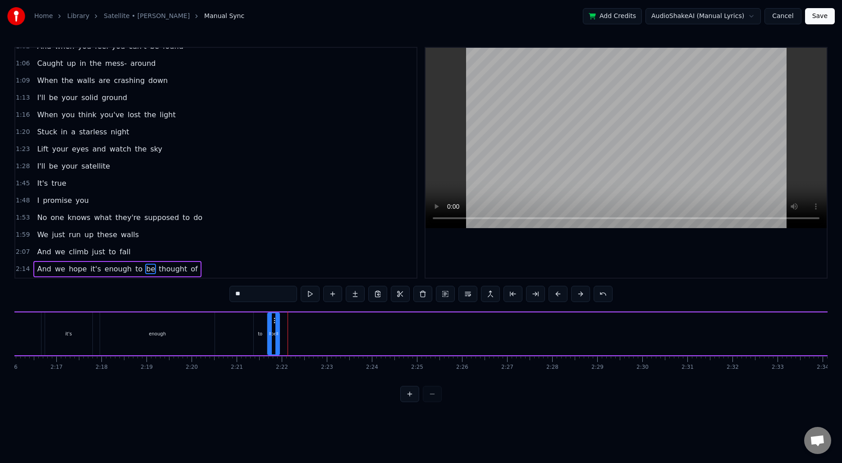
drag, startPoint x: 284, startPoint y: 328, endPoint x: 277, endPoint y: 328, distance: 6.3
click at [277, 328] on div at bounding box center [278, 333] width 4 height 41
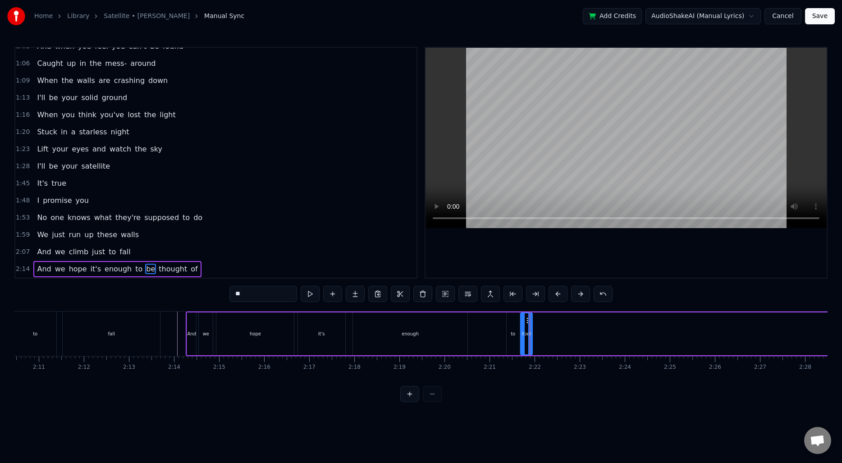
scroll to position [0, 5881]
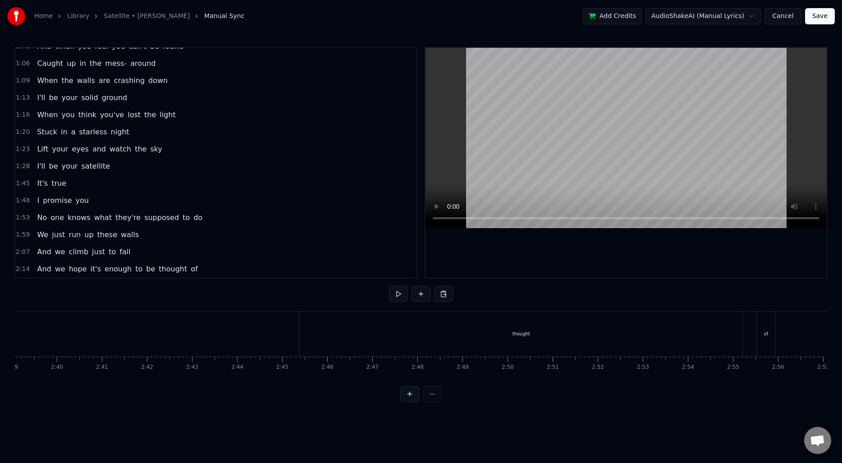
scroll to position [0, 7233]
click at [516, 350] on div "thought" at bounding box center [462, 334] width 443 height 45
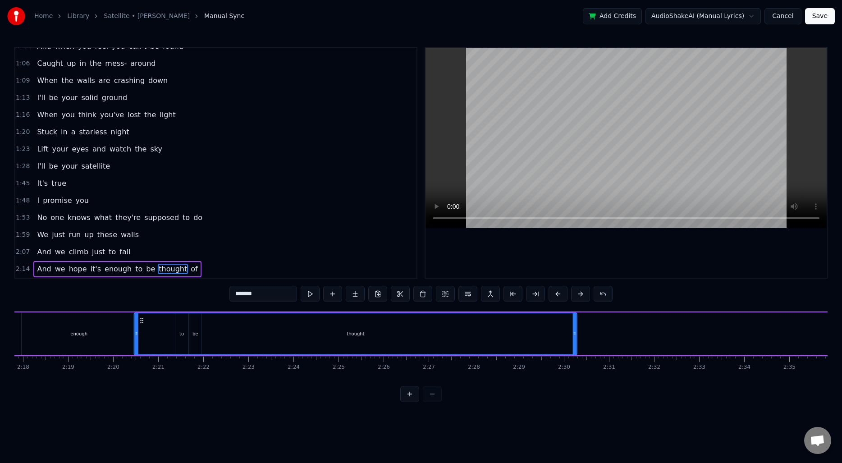
scroll to position [0, 6205]
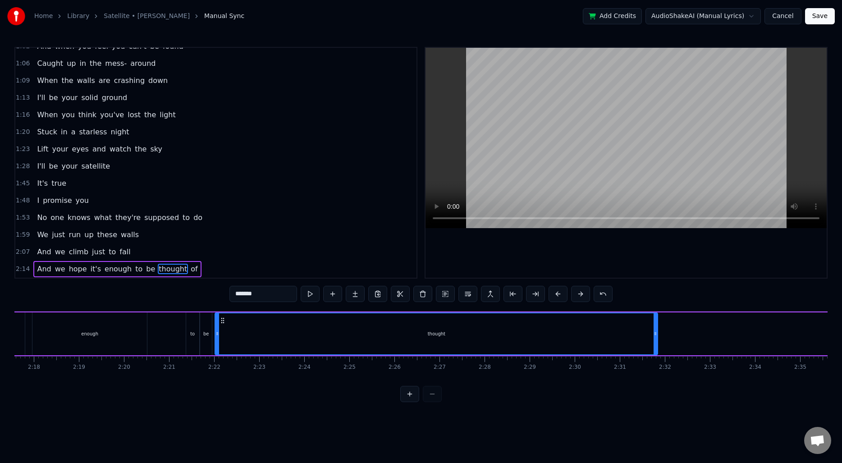
drag, startPoint x: 251, startPoint y: 320, endPoint x: 225, endPoint y: 338, distance: 31.9
click at [225, 338] on div "thought" at bounding box center [437, 333] width 442 height 41
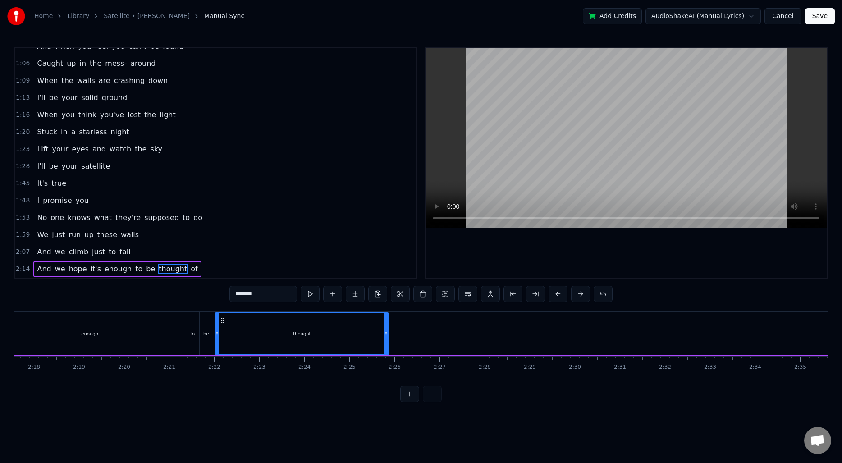
drag, startPoint x: 656, startPoint y: 326, endPoint x: 387, endPoint y: 323, distance: 269.3
click at [387, 323] on div at bounding box center [387, 333] width 4 height 41
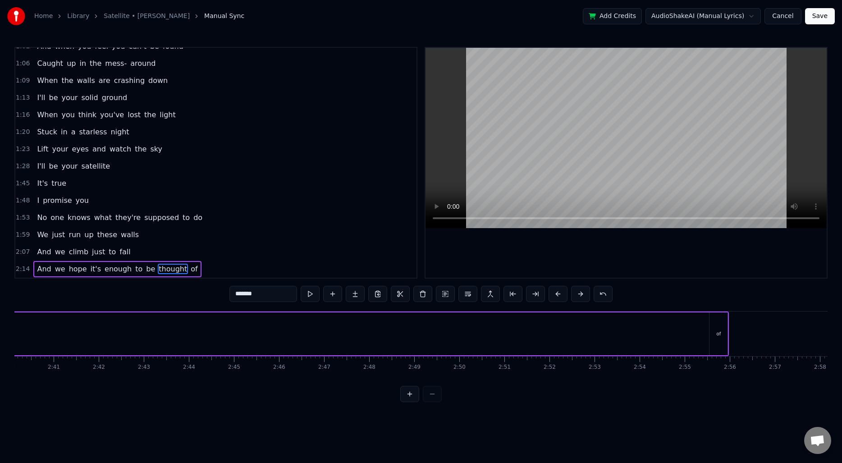
scroll to position [0, 7253]
click at [682, 330] on div "of" at bounding box center [688, 334] width 18 height 43
type input "**"
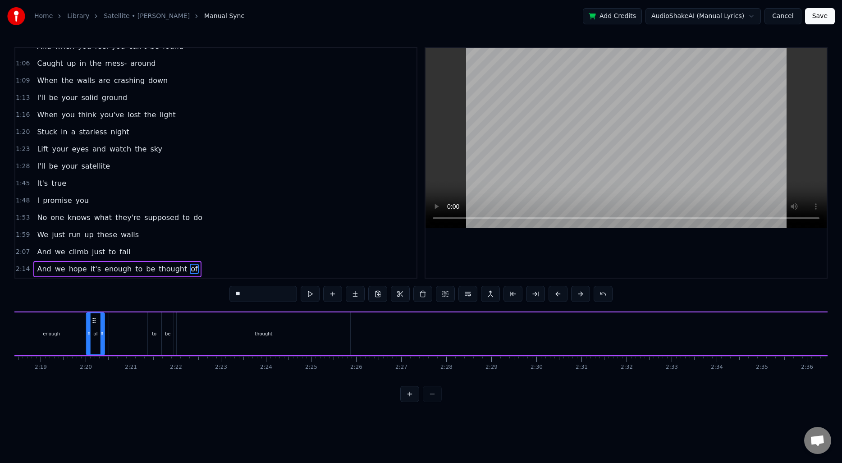
scroll to position [0, 6243]
drag, startPoint x: 688, startPoint y: 322, endPoint x: 367, endPoint y: 343, distance: 321.9
click at [367, 343] on div "of" at bounding box center [367, 333] width 17 height 41
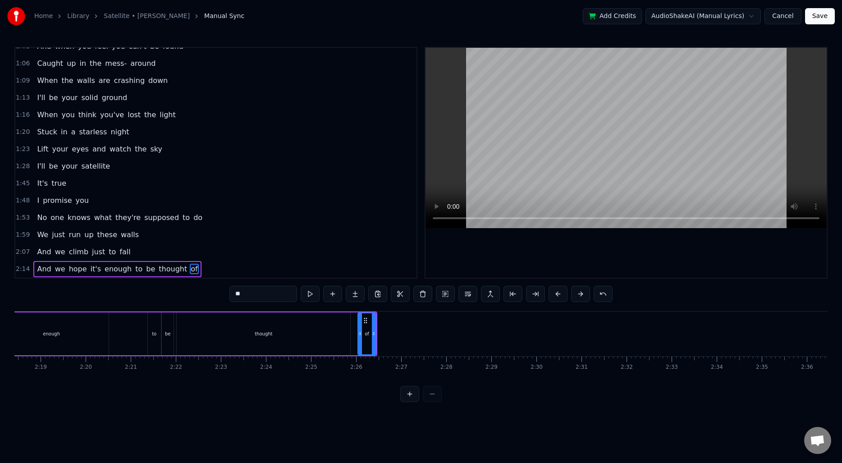
click at [366, 321] on icon at bounding box center [365, 320] width 7 height 7
click at [138, 325] on div "And we hope it's enough to be thought of" at bounding box center [102, 334] width 551 height 45
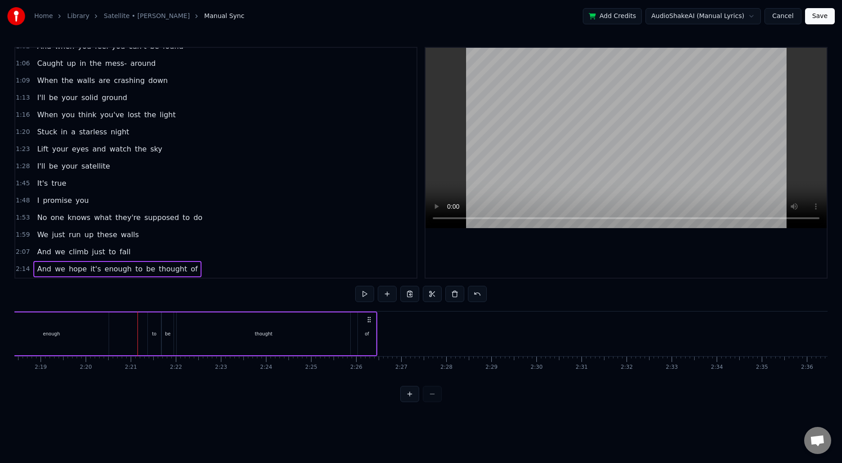
click at [371, 329] on div "of" at bounding box center [367, 334] width 18 height 43
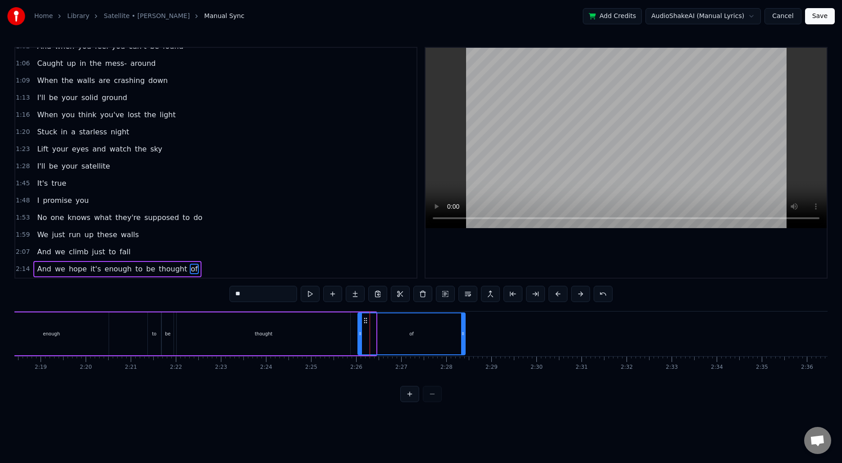
drag, startPoint x: 374, startPoint y: 329, endPoint x: 463, endPoint y: 333, distance: 89.4
click at [463, 333] on div at bounding box center [463, 333] width 4 height 41
drag, startPoint x: 360, startPoint y: 329, endPoint x: 326, endPoint y: 330, distance: 34.3
click at [355, 329] on div at bounding box center [356, 333] width 4 height 41
click at [138, 333] on div "And we hope it's enough to be thought of" at bounding box center [147, 334] width 640 height 45
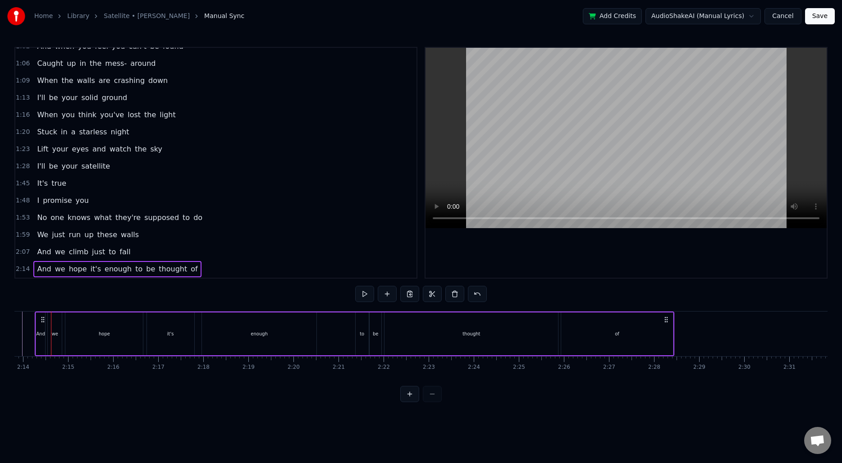
scroll to position [0, 6026]
click at [355, 335] on div "And we hope it's enough to be thought of" at bounding box center [363, 334] width 640 height 45
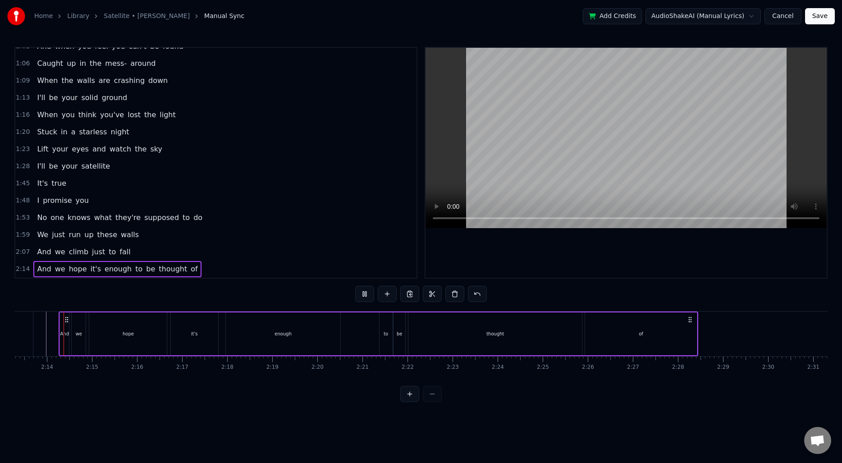
scroll to position [0, 6010]
click at [532, 339] on div "thought" at bounding box center [497, 334] width 174 height 43
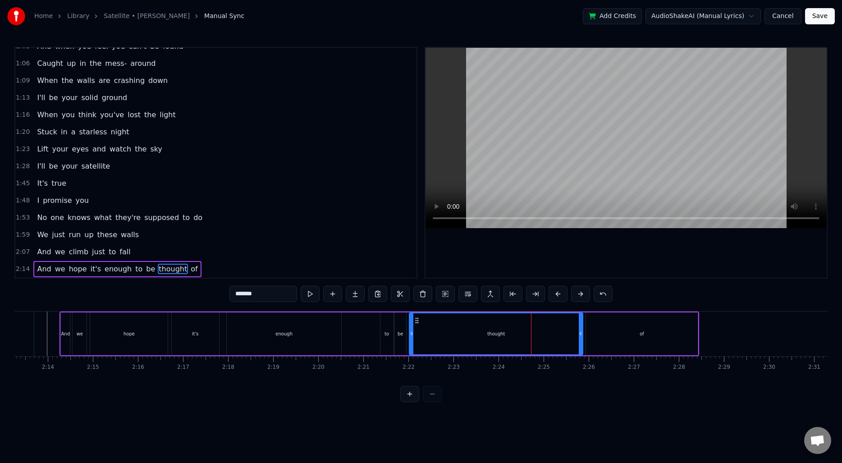
click at [506, 333] on div "thought" at bounding box center [496, 333] width 173 height 41
drag, startPoint x: 581, startPoint y: 333, endPoint x: 501, endPoint y: 338, distance: 80.0
click at [501, 338] on div at bounding box center [501, 333] width 4 height 41
click at [616, 334] on div "of" at bounding box center [642, 334] width 112 height 43
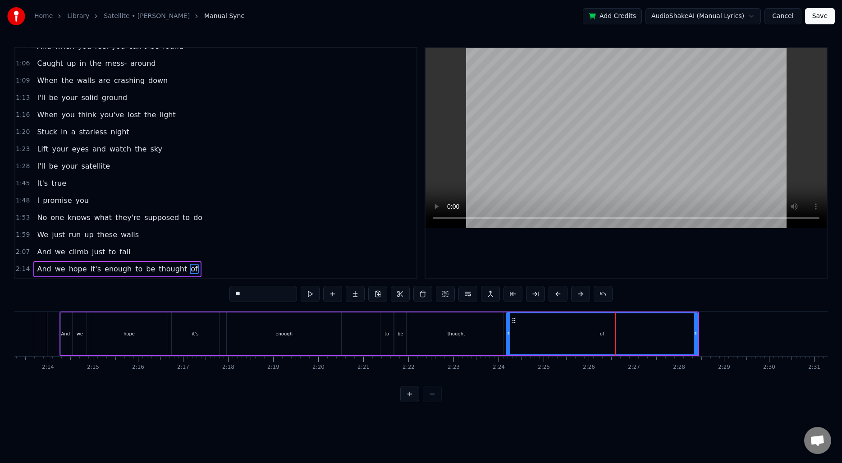
drag, startPoint x: 587, startPoint y: 335, endPoint x: 507, endPoint y: 335, distance: 79.8
click at [507, 335] on icon at bounding box center [509, 333] width 4 height 7
click at [385, 336] on div "to" at bounding box center [387, 334] width 5 height 7
type input "**"
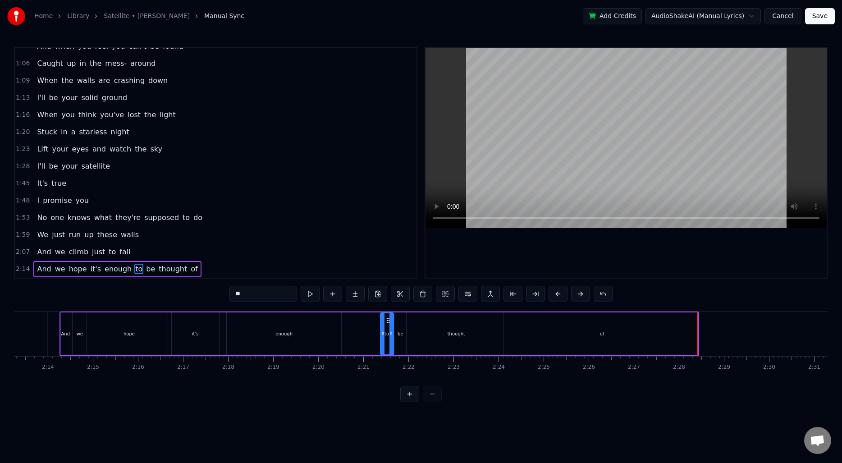
click at [504, 323] on div "And we hope it's enough to be thought of" at bounding box center [380, 334] width 640 height 45
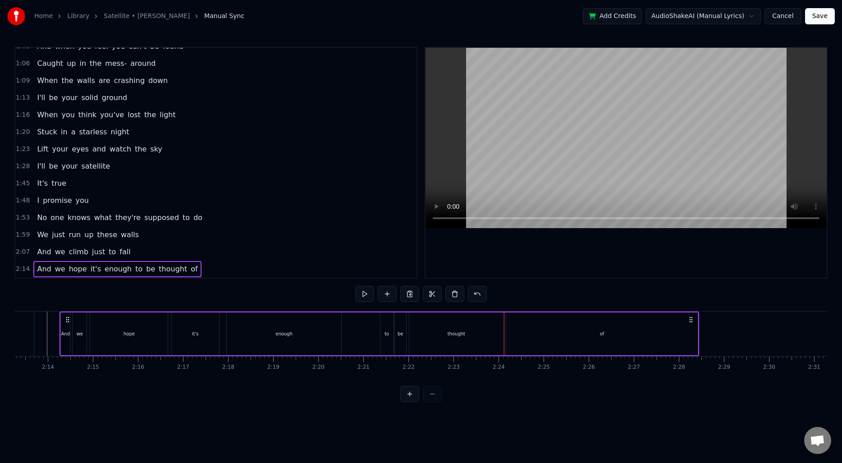
click at [530, 327] on div "of" at bounding box center [602, 334] width 192 height 43
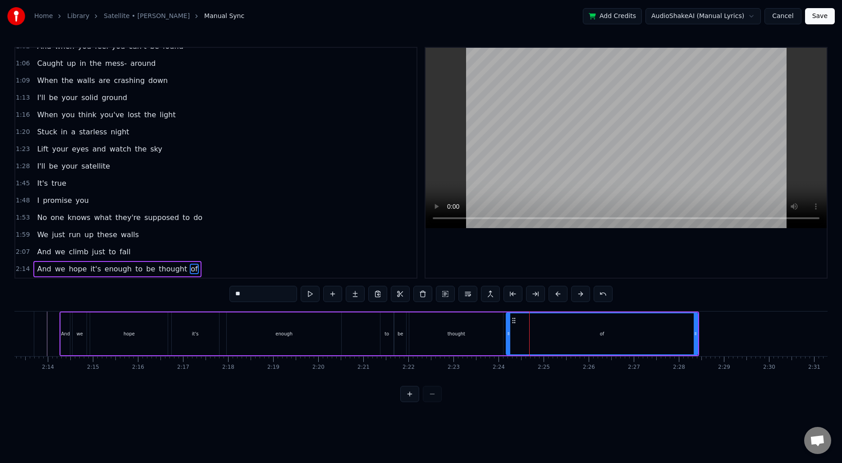
click at [271, 296] on input "**" at bounding box center [264, 294] width 68 height 16
type input "*****"
click at [376, 327] on div "And we hope it's enough to be thought of..." at bounding box center [380, 334] width 640 height 45
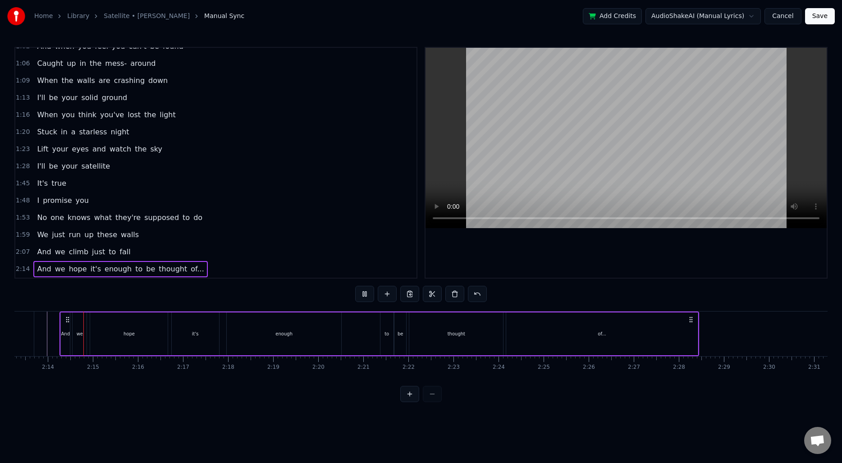
click at [387, 327] on div "to" at bounding box center [387, 334] width 13 height 43
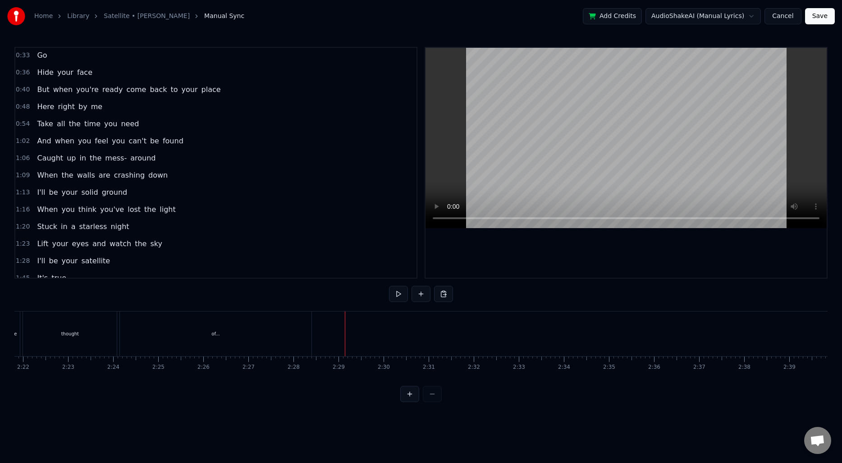
scroll to position [43, 0]
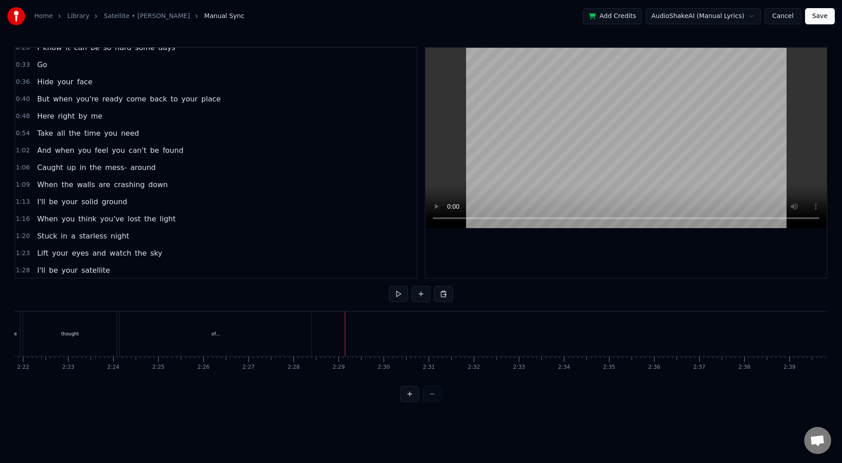
click at [23, 148] on span "1:02" at bounding box center [23, 150] width 14 height 9
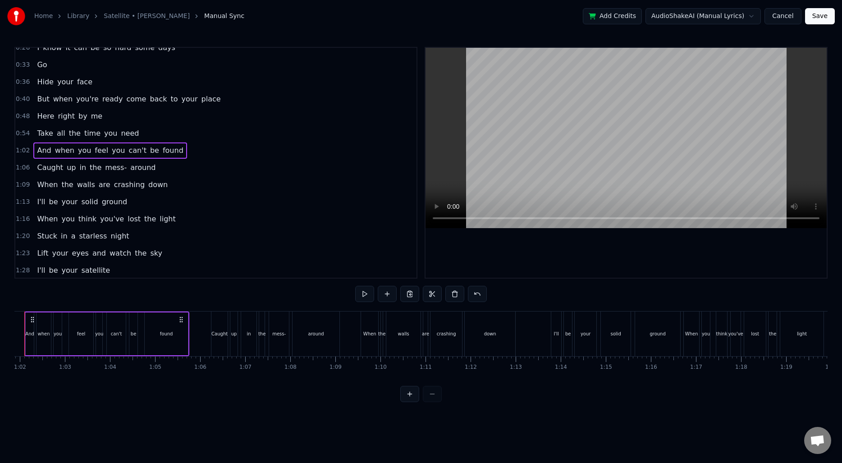
scroll to position [0, 2756]
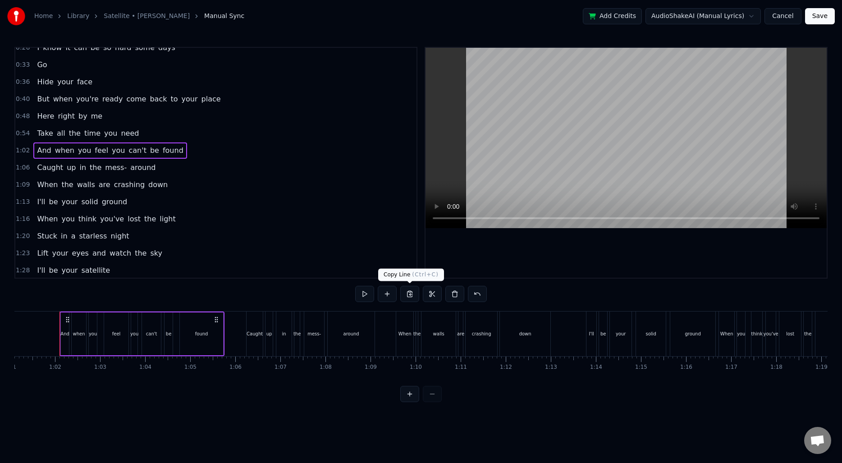
click at [409, 295] on button at bounding box center [409, 294] width 19 height 16
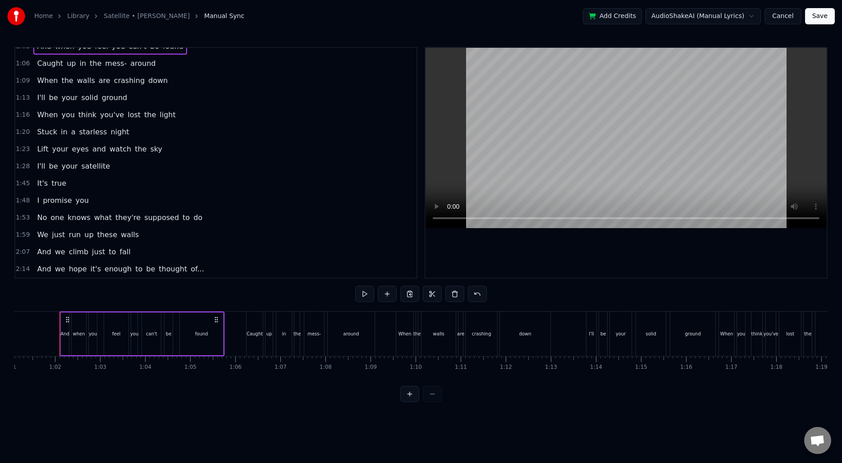
click at [190, 270] on span "of..." at bounding box center [197, 269] width 15 height 10
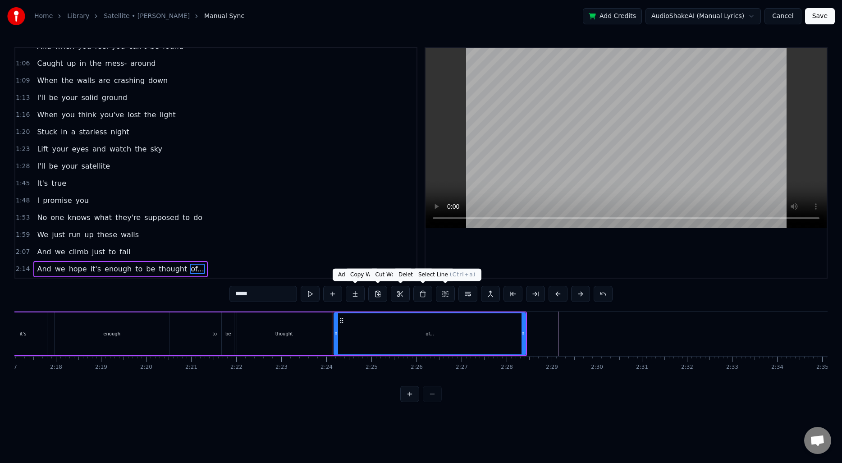
scroll to position [0, 6456]
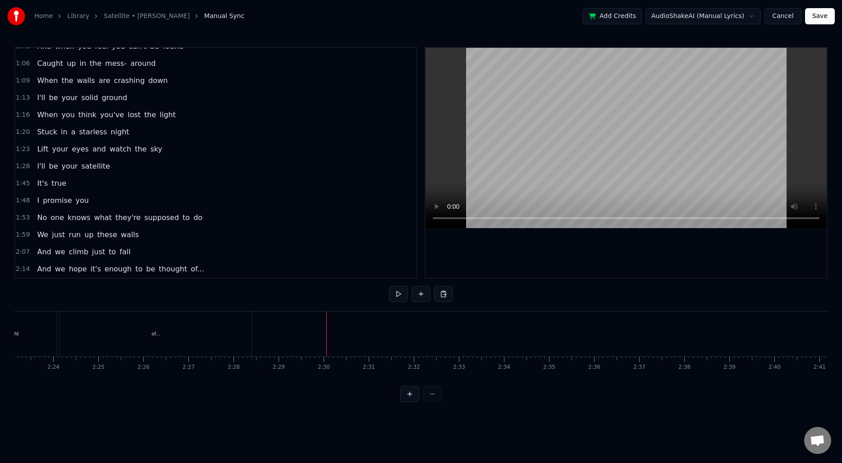
click at [448, 295] on button at bounding box center [443, 294] width 19 height 16
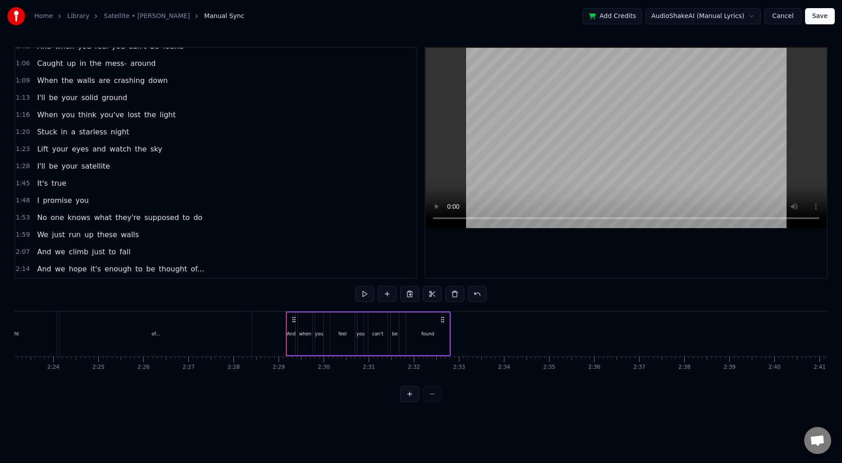
click at [291, 331] on div "And" at bounding box center [290, 334] width 9 height 7
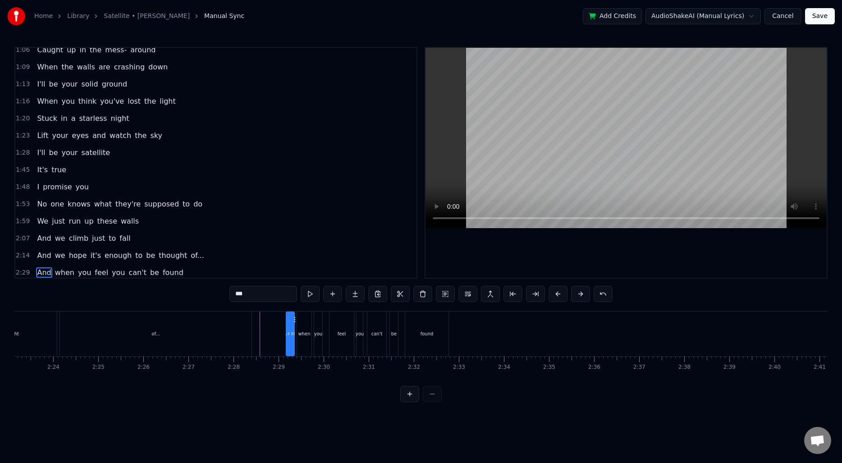
scroll to position [164, 0]
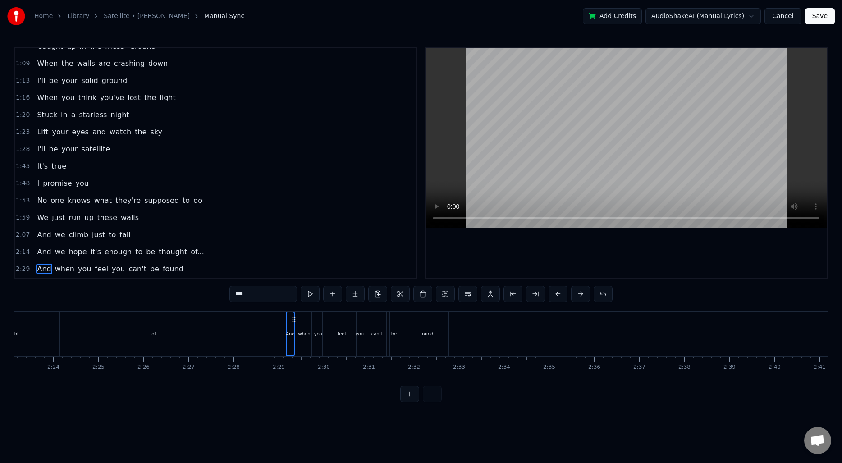
click at [304, 331] on div "when" at bounding box center [304, 334] width 12 height 7
click at [318, 331] on div "you" at bounding box center [318, 334] width 8 height 7
click at [34, 268] on div "And when you feel you can't be found" at bounding box center [109, 269] width 153 height 16
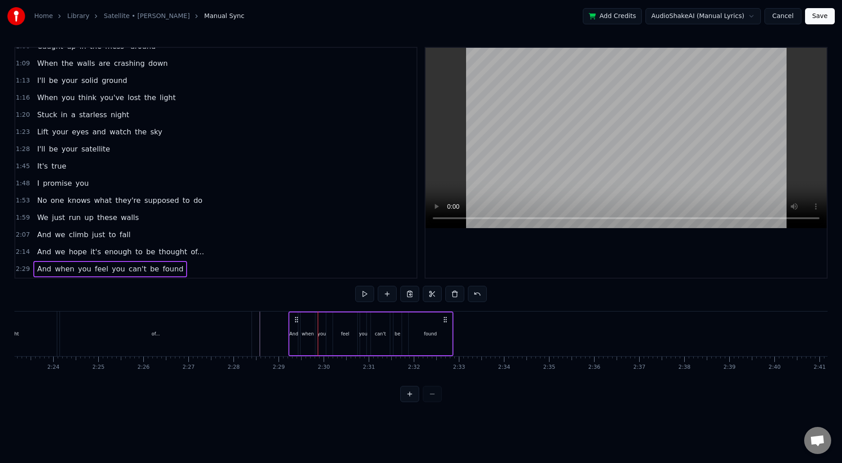
click at [446, 320] on icon at bounding box center [445, 319] width 7 height 7
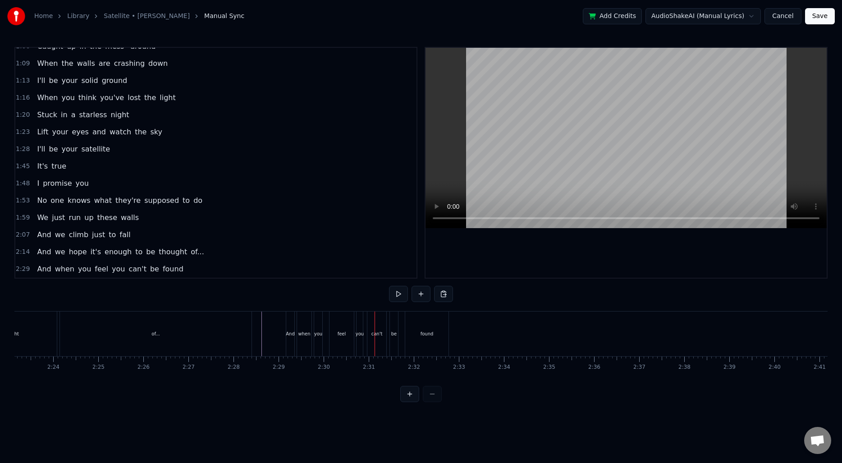
click at [120, 315] on div "of..." at bounding box center [156, 334] width 192 height 45
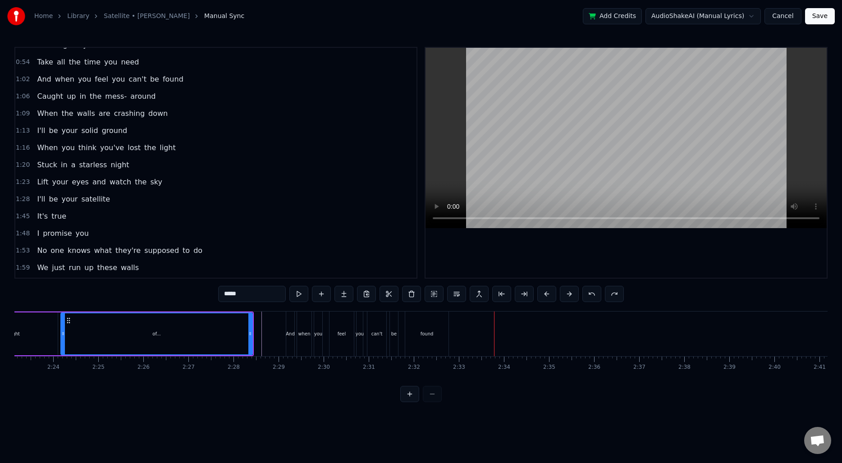
scroll to position [114, 0]
click at [24, 96] on span "1:06" at bounding box center [23, 96] width 14 height 9
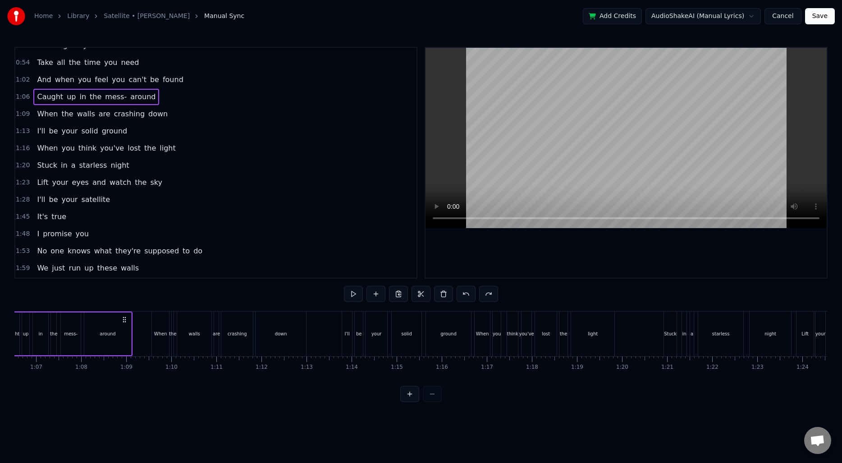
scroll to position [0, 2942]
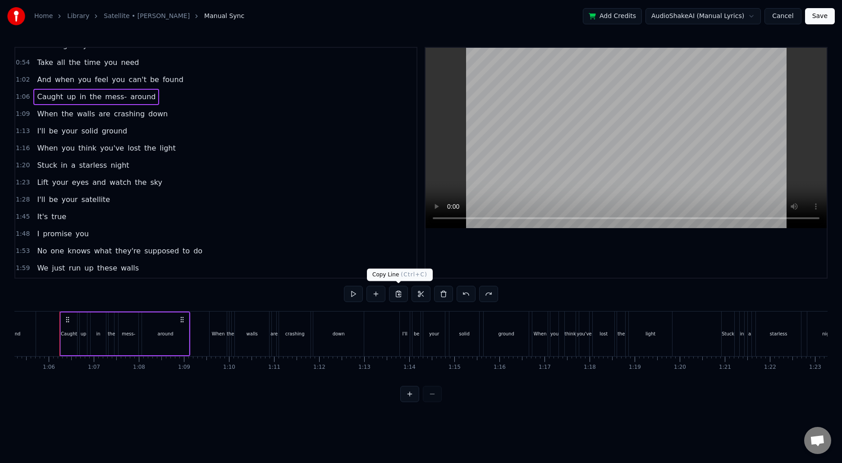
click at [400, 295] on button at bounding box center [398, 294] width 19 height 16
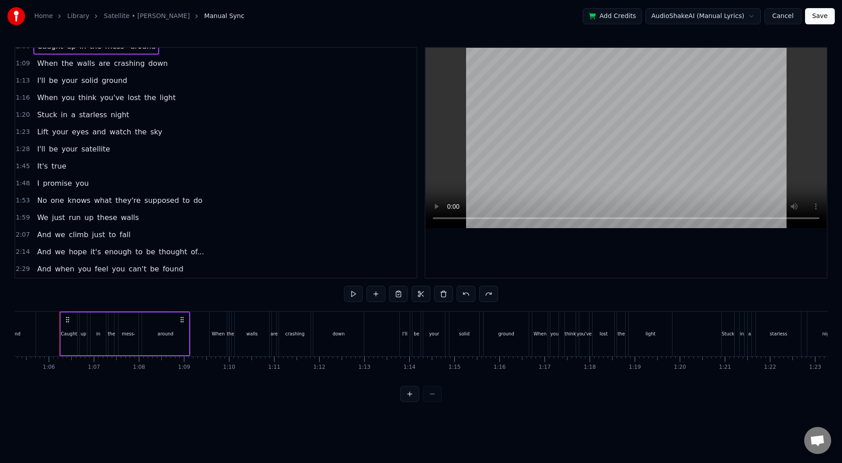
scroll to position [163, 0]
click at [173, 272] on div "And when you feel you can't be found" at bounding box center [109, 270] width 153 height 16
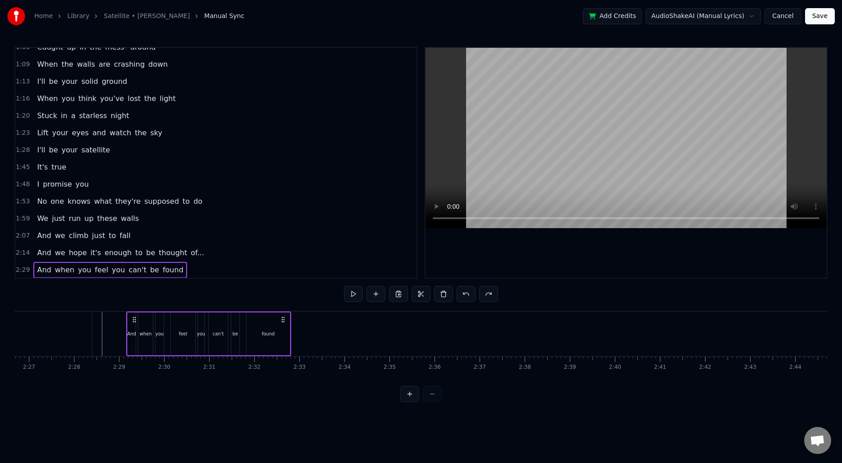
scroll to position [0, 6682]
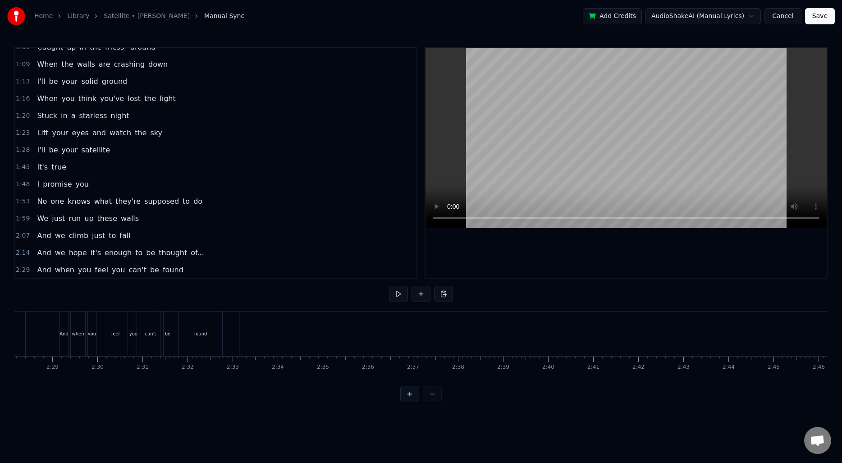
click at [447, 294] on button at bounding box center [443, 294] width 19 height 16
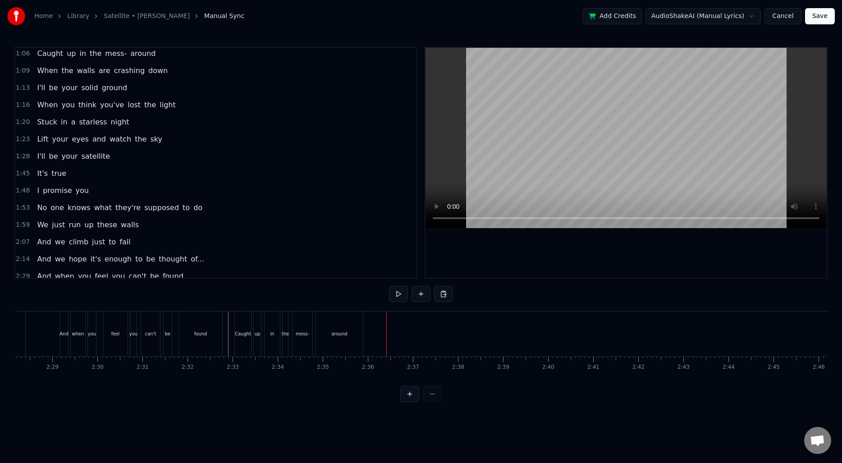
click at [19, 74] on span "1:09" at bounding box center [23, 70] width 14 height 9
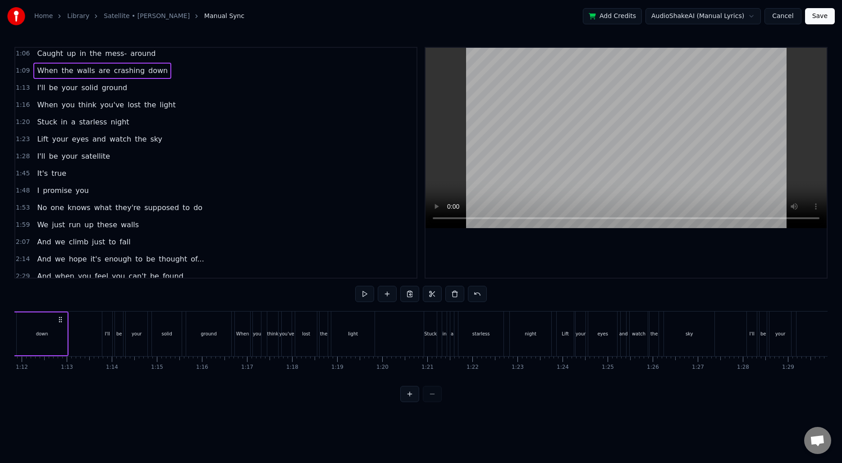
scroll to position [0, 3092]
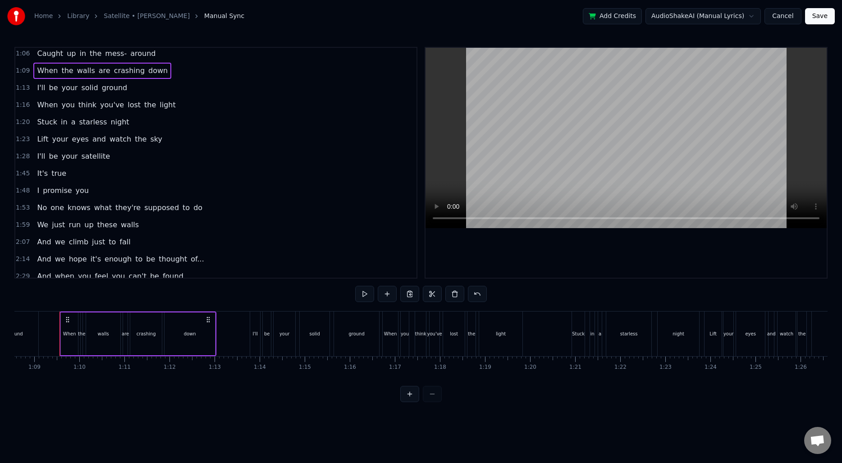
click at [22, 89] on span "1:13" at bounding box center [23, 87] width 14 height 9
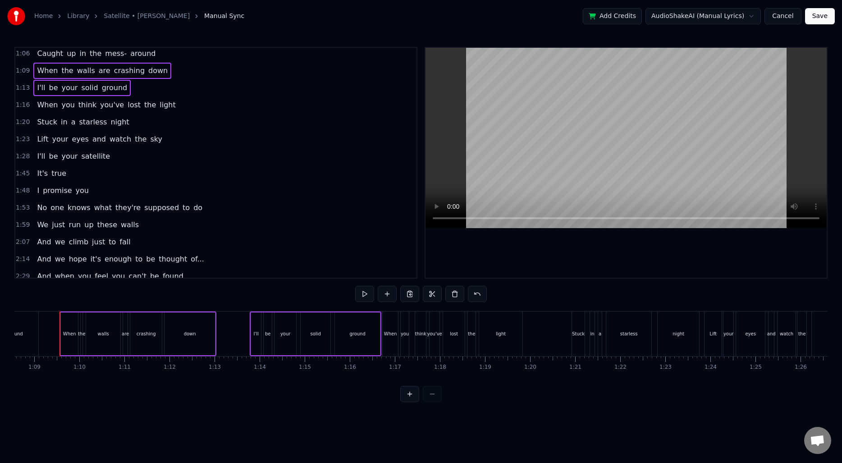
click at [18, 106] on span "1:16" at bounding box center [23, 105] width 14 height 9
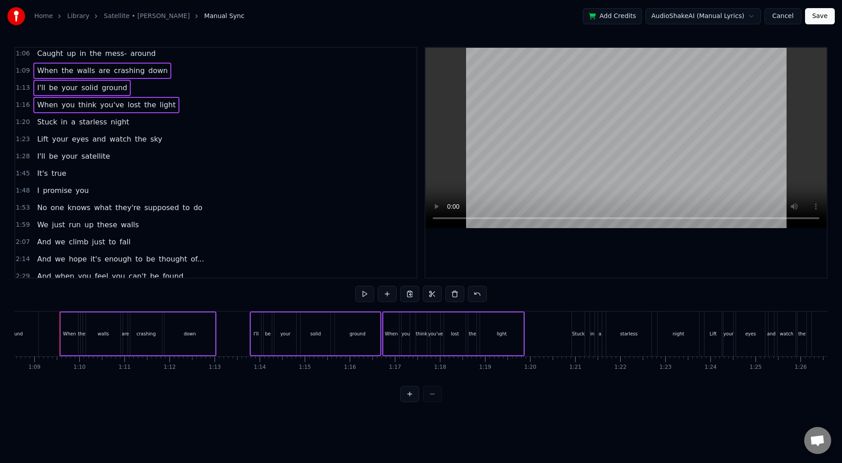
click at [17, 123] on span "1:20" at bounding box center [23, 122] width 14 height 9
click at [16, 139] on span "1:23" at bounding box center [23, 139] width 14 height 9
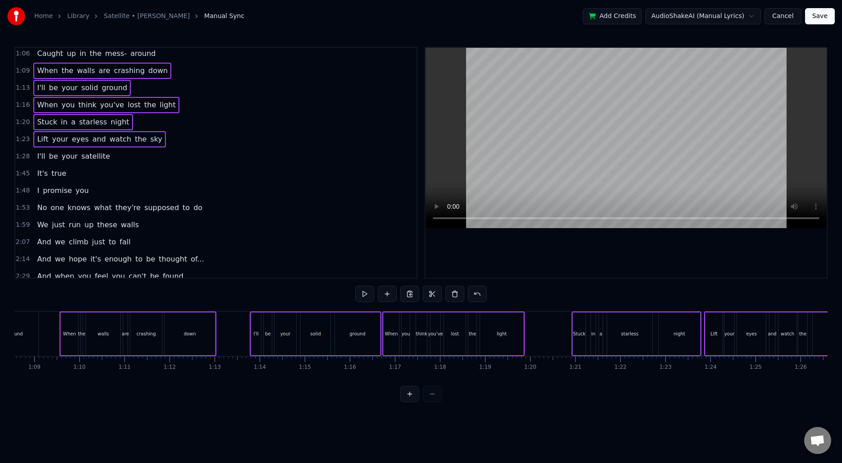
click at [19, 156] on span "1:28" at bounding box center [23, 156] width 14 height 9
click at [413, 296] on button at bounding box center [409, 294] width 19 height 16
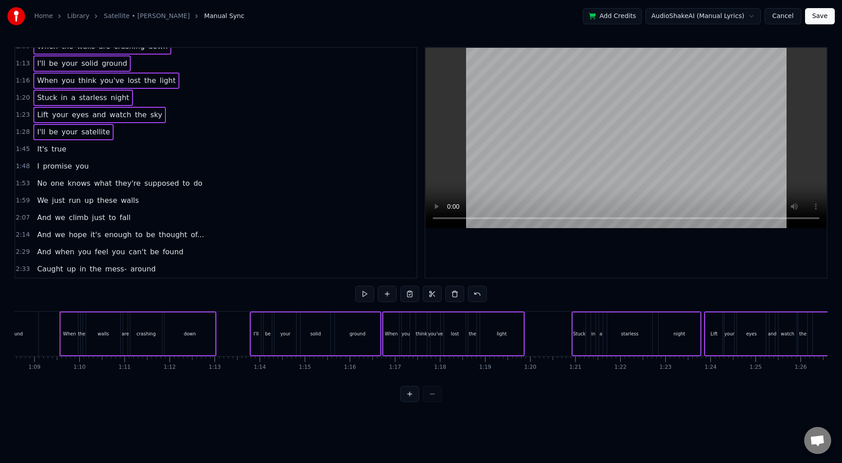
click at [138, 266] on span "around" at bounding box center [142, 269] width 27 height 10
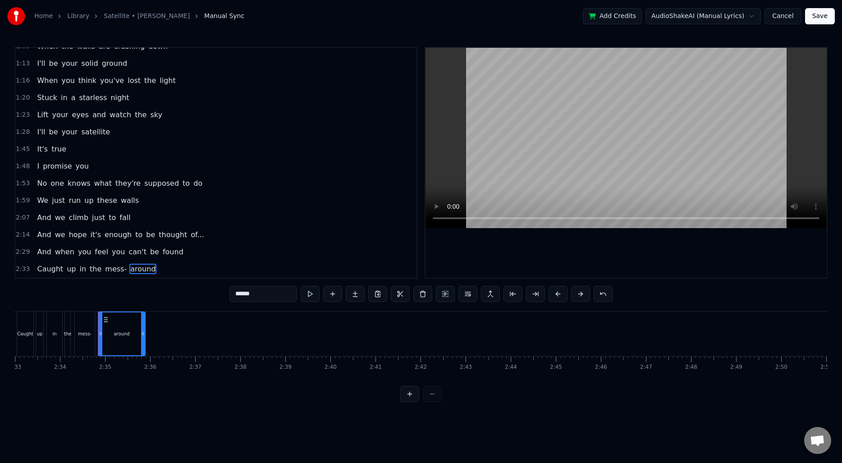
scroll to position [0, 6938]
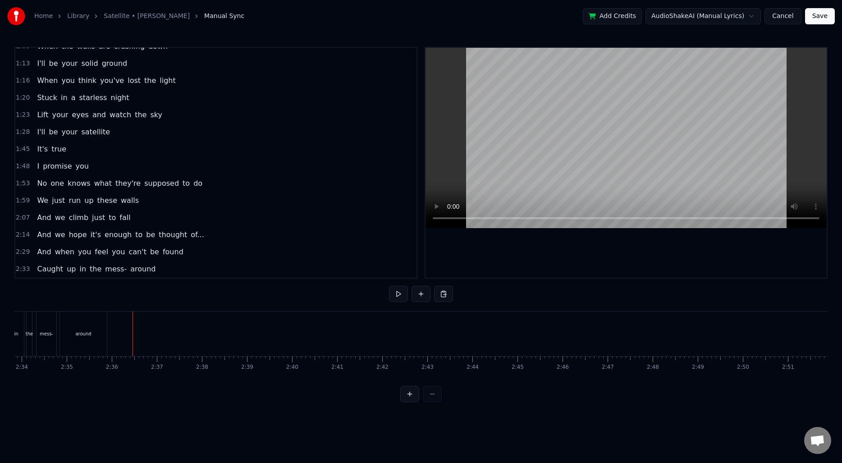
click at [442, 294] on button at bounding box center [443, 294] width 19 height 16
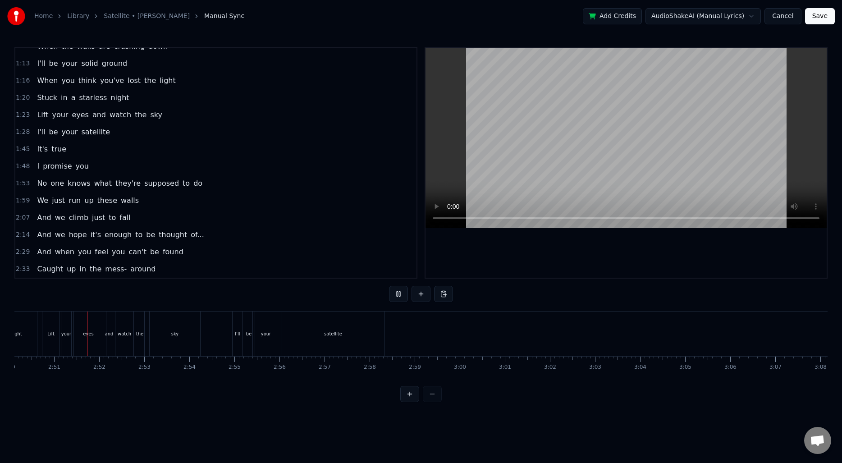
scroll to position [0, 7674]
click at [345, 335] on div "satellite" at bounding box center [332, 334] width 102 height 45
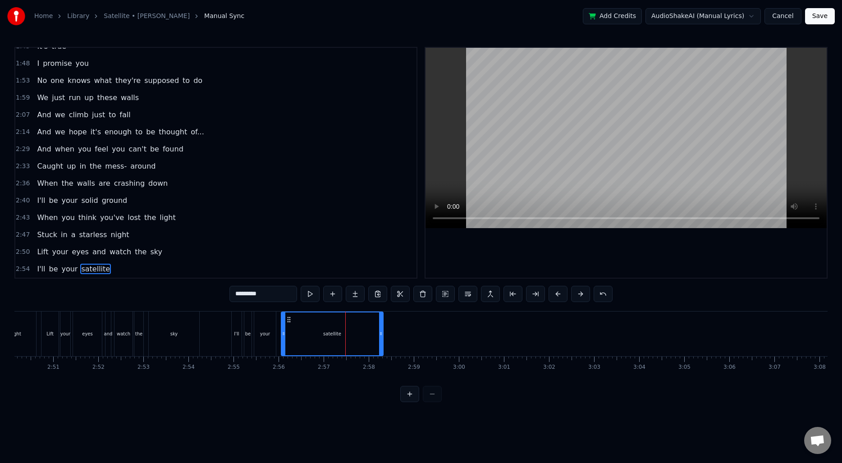
scroll to position [284, 0]
drag, startPoint x: 381, startPoint y: 328, endPoint x: 417, endPoint y: 328, distance: 36.5
click at [418, 328] on div at bounding box center [419, 334] width 4 height 43
click at [263, 292] on input "*********" at bounding box center [264, 294] width 68 height 16
type input "**********"
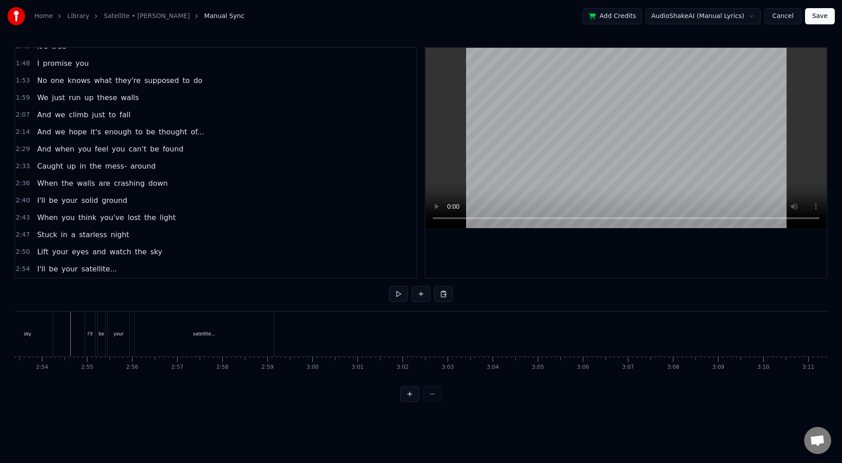
scroll to position [0, 7805]
click at [422, 295] on button at bounding box center [421, 294] width 19 height 16
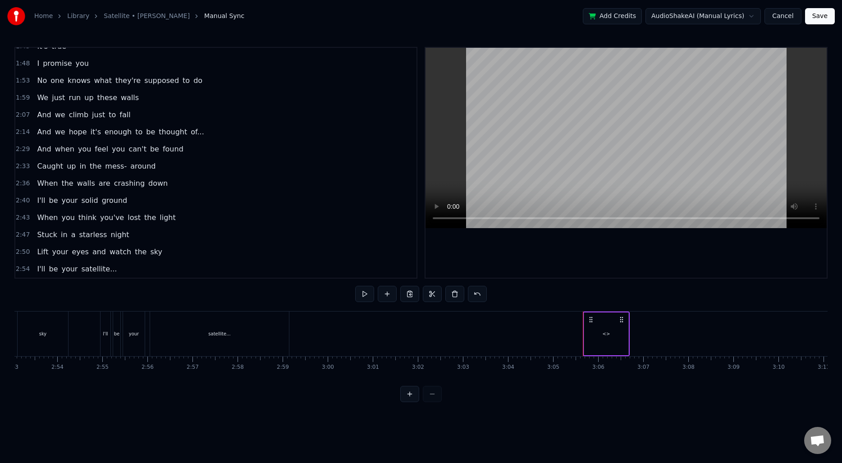
click at [617, 333] on div "<>" at bounding box center [607, 334] width 44 height 43
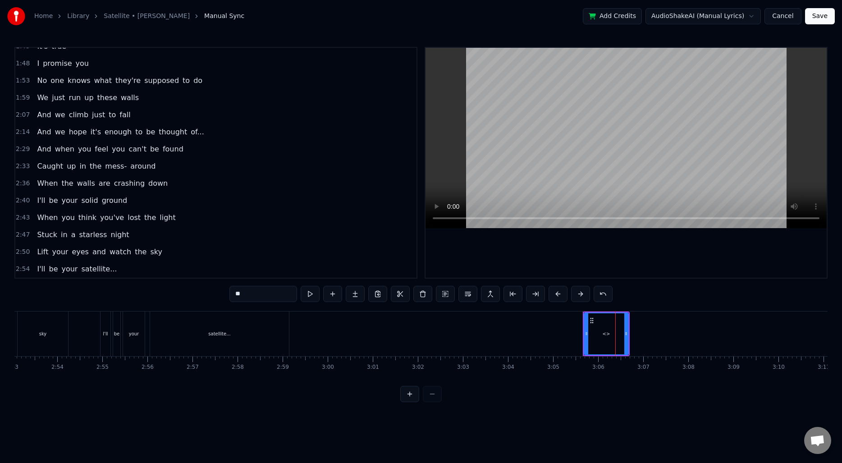
scroll to position [301, 0]
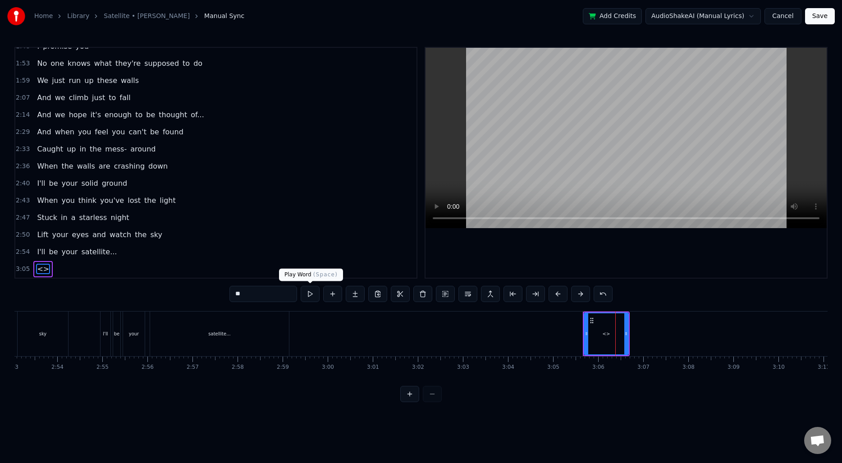
click at [260, 292] on input "**" at bounding box center [264, 294] width 68 height 16
type input "*****"
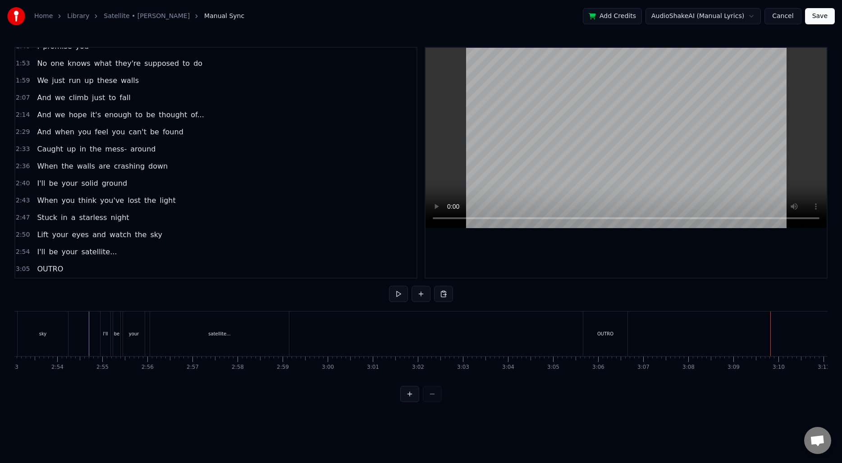
click at [604, 331] on div "OUTRO" at bounding box center [606, 334] width 16 height 7
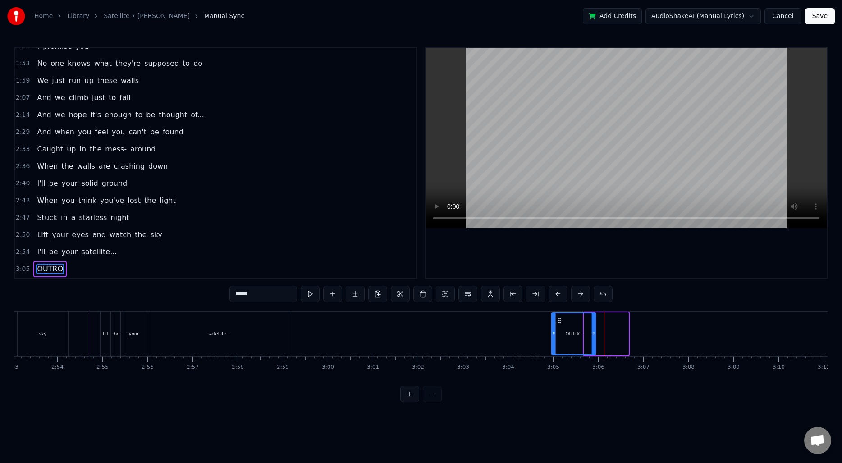
drag, startPoint x: 591, startPoint y: 323, endPoint x: 559, endPoint y: 322, distance: 32.5
click at [559, 322] on icon at bounding box center [559, 320] width 7 height 7
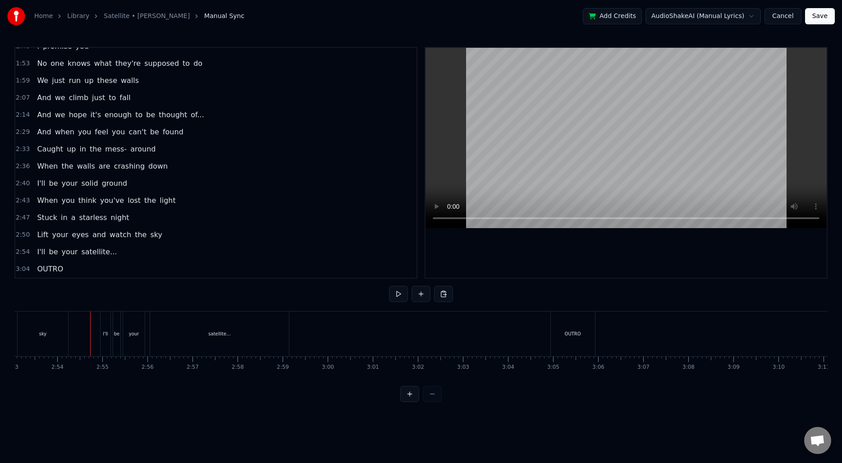
click at [596, 338] on div "OUTRO" at bounding box center [574, 334] width 47 height 45
drag, startPoint x: 559, startPoint y: 318, endPoint x: 517, endPoint y: 319, distance: 42.0
click at [517, 319] on icon at bounding box center [516, 319] width 7 height 7
click at [515, 323] on div "OUTRO" at bounding box center [531, 334] width 44 height 45
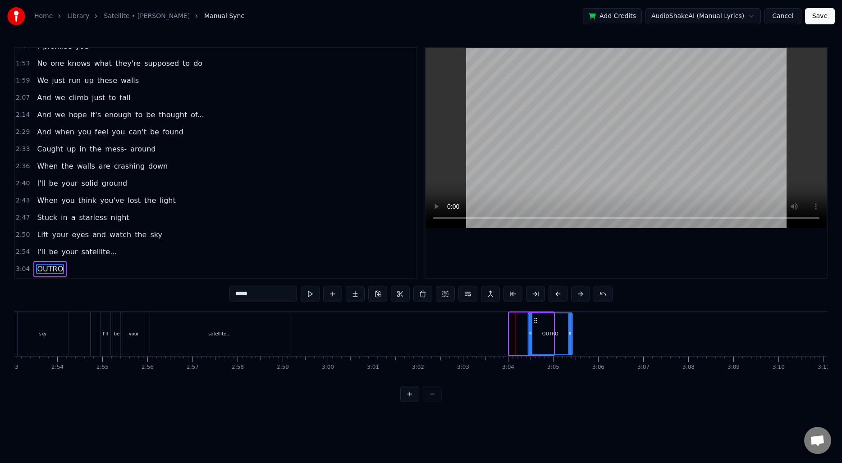
drag, startPoint x: 518, startPoint y: 321, endPoint x: 537, endPoint y: 320, distance: 18.9
click at [537, 320] on circle at bounding box center [537, 320] width 0 height 0
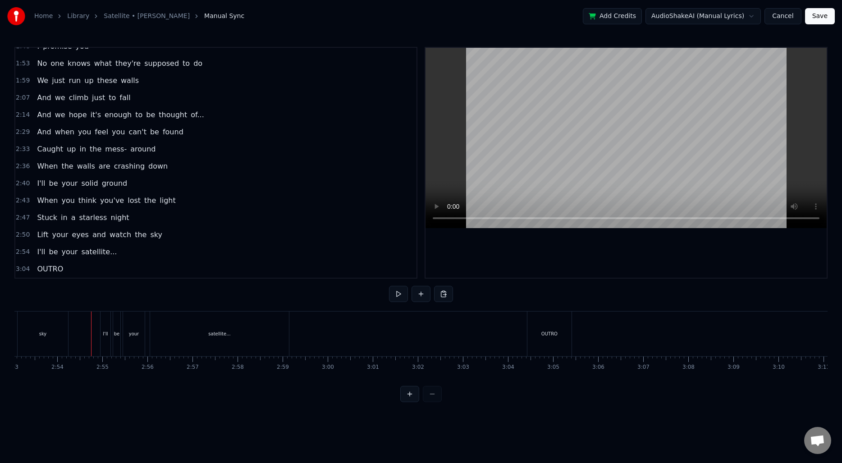
click at [568, 338] on div "OUTRO" at bounding box center [550, 334] width 44 height 45
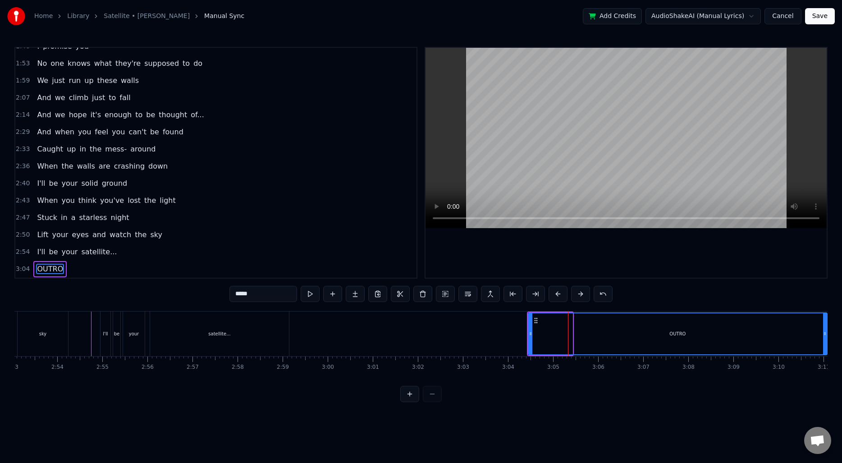
drag, startPoint x: 572, startPoint y: 334, endPoint x: 823, endPoint y: 327, distance: 251.3
click at [824, 327] on div at bounding box center [826, 333] width 4 height 41
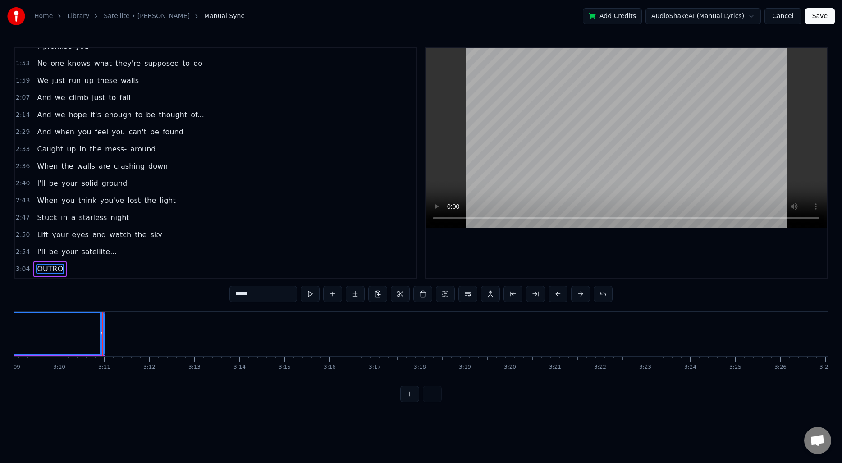
scroll to position [0, 8567]
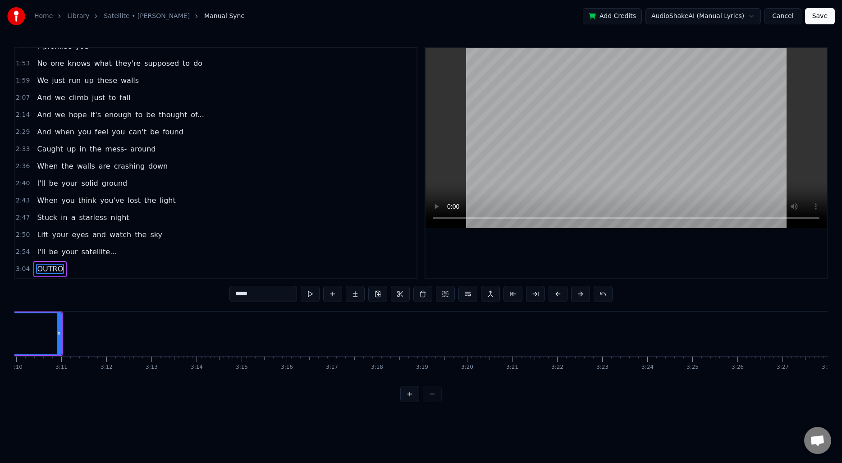
scroll to position [0, 8565]
click at [61, 332] on circle at bounding box center [61, 332] width 0 height 0
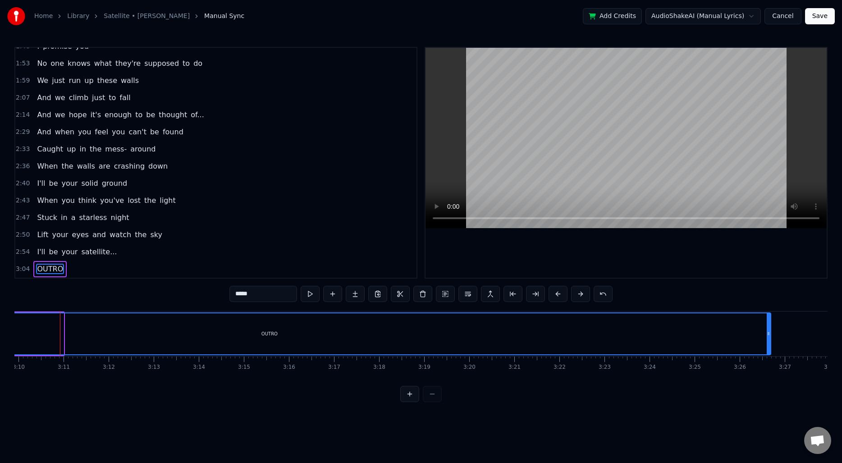
drag, startPoint x: 62, startPoint y: 332, endPoint x: 769, endPoint y: 331, distance: 707.6
click at [769, 331] on icon at bounding box center [769, 333] width 4 height 7
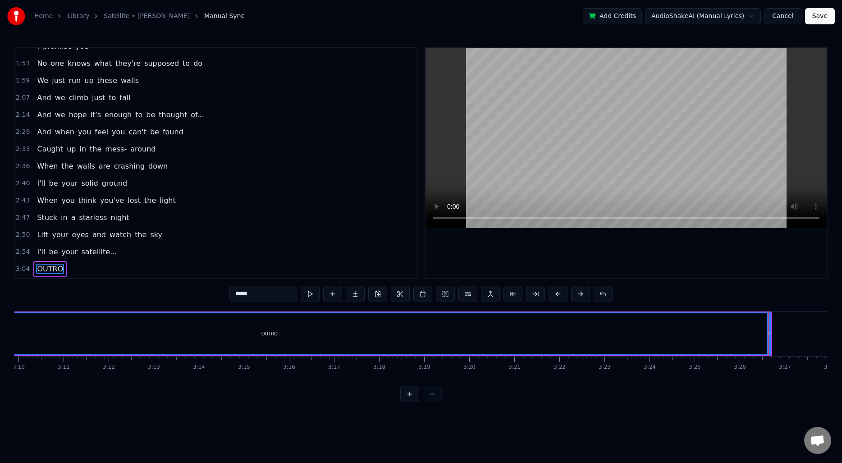
scroll to position [0, 8654]
drag, startPoint x: 681, startPoint y: 331, endPoint x: 786, endPoint y: 326, distance: 105.7
click at [786, 326] on div at bounding box center [786, 333] width 4 height 41
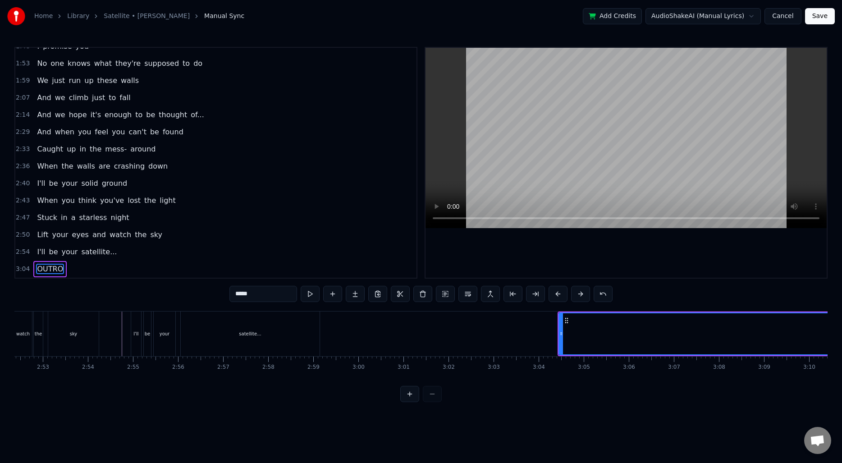
scroll to position [0, 7754]
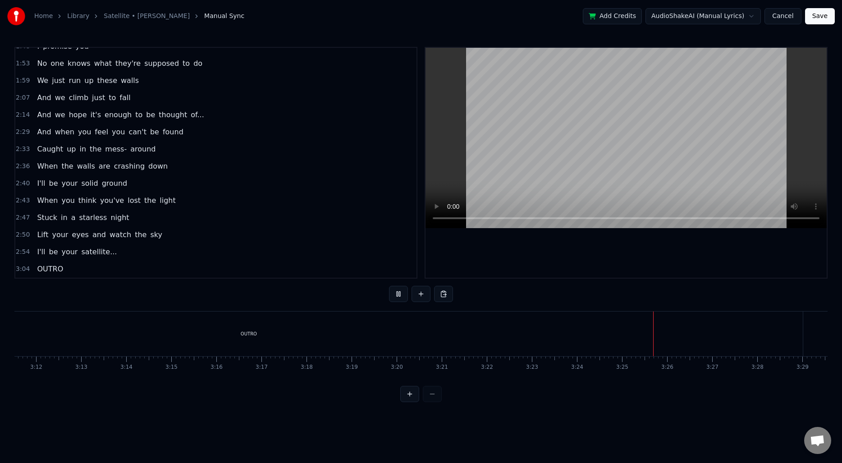
scroll to position [0, 8654]
click at [824, 17] on button "Save" at bounding box center [821, 16] width 30 height 16
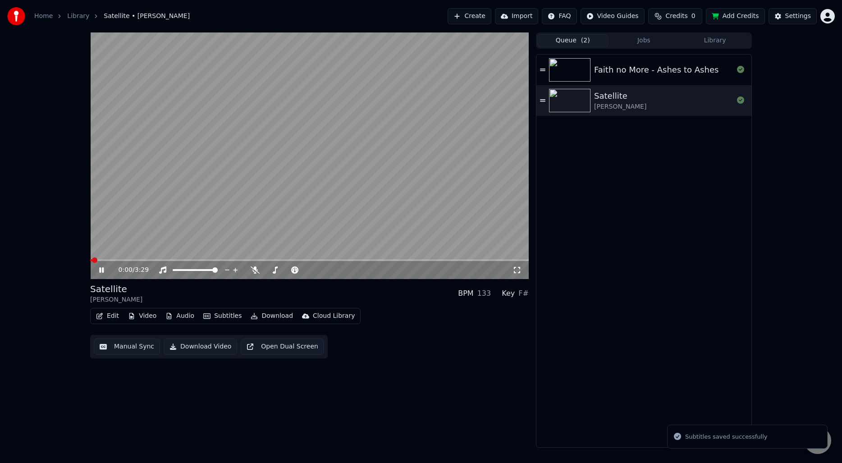
click at [312, 156] on video at bounding box center [309, 155] width 439 height 247
click at [263, 318] on button "Download" at bounding box center [272, 316] width 50 height 13
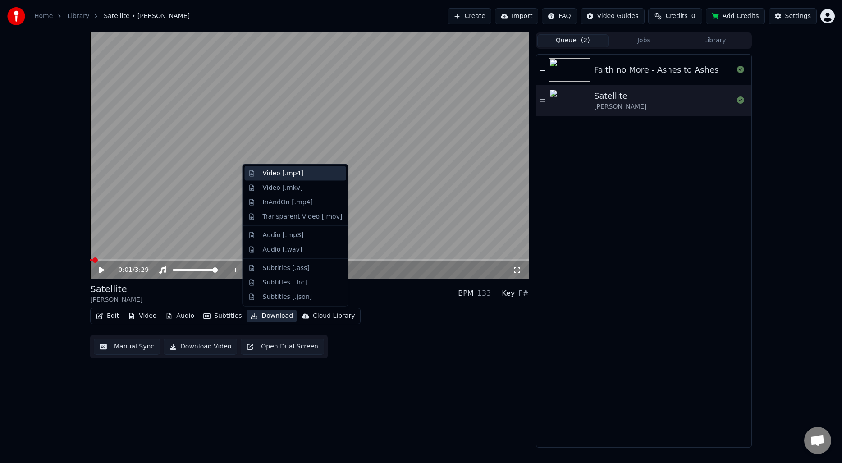
click at [290, 175] on div "Video [.mp4]" at bounding box center [283, 173] width 41 height 9
